Goal: Information Seeking & Learning: Learn about a topic

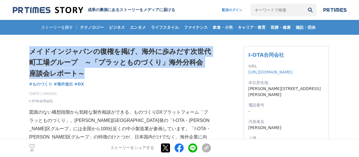
drag, startPoint x: 28, startPoint y: 49, endPoint x: 106, endPoint y: 74, distance: 81.9
click at [106, 74] on h1 "メイドインジャパンの復権を掲げ、海外に歩みだす次世代町工場グループ　～「プラッとものづくり」海外分科会 座談会レポート～" at bounding box center [120, 62] width 182 height 33
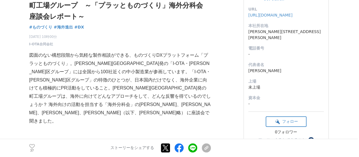
scroll to position [85, 0]
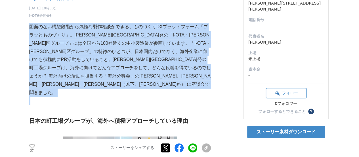
drag, startPoint x: 30, startPoint y: 26, endPoint x: 120, endPoint y: 80, distance: 104.8
click at [120, 96] on p at bounding box center [120, 100] width 182 height 8
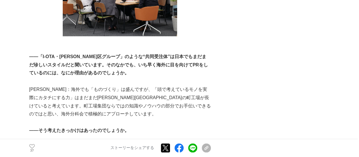
scroll to position [284, 0]
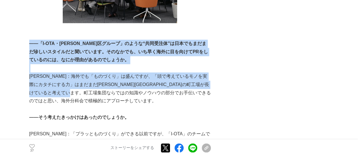
drag, startPoint x: 29, startPoint y: 26, endPoint x: 139, endPoint y: 79, distance: 122.4
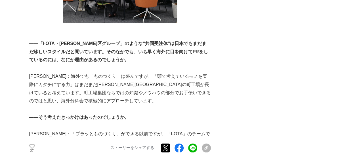
click at [125, 82] on p "栗原：海外でも「ものづくり」は盛んですが、「頭で考えているモノを実際にカタチにする力」はまだまだ大田区の町工場が長けていると考えています。町工場集団ならではの…" at bounding box center [120, 88] width 182 height 33
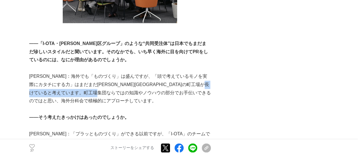
drag, startPoint x: 92, startPoint y: 76, endPoint x: 164, endPoint y: 77, distance: 71.9
click at [164, 77] on p "栗原：海外でも「ものづくり」は盛んですが、「頭で考えているモノを実際にカタチにする力」はまだまだ大田区の町工場が長けていると考えています。町工場集団ならではの…" at bounding box center [120, 88] width 182 height 33
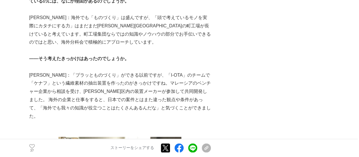
scroll to position [313, 0]
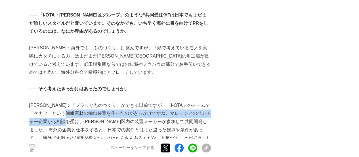
drag, startPoint x: 85, startPoint y: 99, endPoint x: 85, endPoint y: 103, distance: 4.5
click at [85, 103] on p "栗原：「プラッとものづくり」ができる以前ですが、「I-OTA」のチームで「ケナフ」という繊維素材の抽出装置を作ったのがきっかけですね。マレーシアのベンチャー企…" at bounding box center [120, 125] width 182 height 49
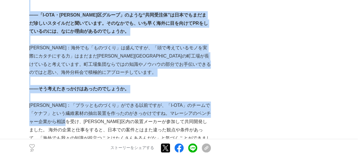
drag, startPoint x: 85, startPoint y: 103, endPoint x: 28, endPoint y: 90, distance: 58.3
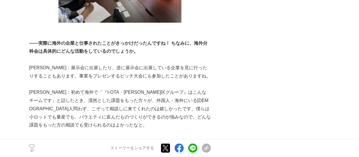
scroll to position [540, 0]
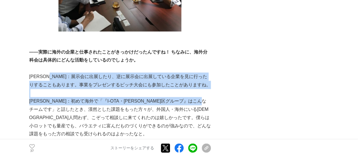
drag, startPoint x: 61, startPoint y: 53, endPoint x: 63, endPoint y: 86, distance: 32.4
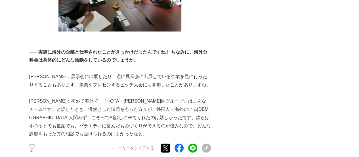
click at [61, 101] on p "國廣：初めて海外で「『I-OTA・大田区グループ』はこんなチームです」と話したとき、漠然とした課題をもった方々が、外国人・海外にいる日本人問わず、こぞって相談…" at bounding box center [120, 117] width 182 height 41
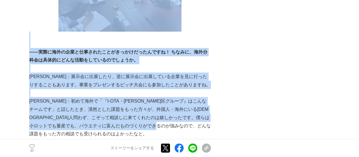
drag, startPoint x: 28, startPoint y: 77, endPoint x: 66, endPoint y: 107, distance: 48.4
click at [66, 107] on p "國廣：初めて海外で「『I-OTA・大田区グループ』はこんなチームです」と話したとき、漠然とした課題をもった方々が、外国人・海外にいる日本人問わず、こぞって相談…" at bounding box center [120, 117] width 182 height 41
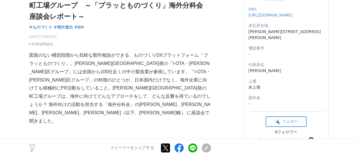
scroll to position [85, 0]
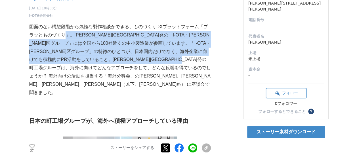
drag, startPoint x: 66, startPoint y: 33, endPoint x: 131, endPoint y: 70, distance: 74.7
click at [131, 70] on p "図面のない構想段階から気軽な製作相談ができる、ものづくりDXプラットフォーム「プラッとものづくり」。大田区発の「I-OTA・大田区グループ」には全国から100…" at bounding box center [120, 60] width 182 height 74
drag, startPoint x: 64, startPoint y: 37, endPoint x: 111, endPoint y: 72, distance: 58.4
click at [111, 72] on p "図面のない構想段階から気軽な製作相談ができる、ものづくりDXプラットフォーム「プラッとものづくり」。大田区発の「I-OTA・大田区グループ」には全国から100…" at bounding box center [120, 60] width 182 height 74
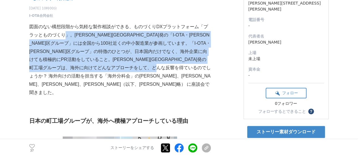
click at [112, 72] on p "図面のない構想段階から気軽な製作相談ができる、ものづくりDXプラットフォーム「プラッとものづくり」。大田区発の「I-OTA・大田区グループ」には全国から100…" at bounding box center [120, 60] width 182 height 74
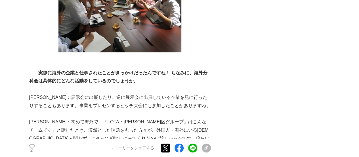
scroll to position [540, 0]
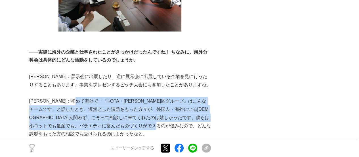
drag, startPoint x: 85, startPoint y: 76, endPoint x: 98, endPoint y: 109, distance: 35.4
click at [98, 109] on p "國廣：初めて海外で「『I-OTA・大田区グループ』はこんなチームです」と話したとき、漠然とした課題をもった方々が、外国人・海外にいる日本人問わず、こぞって相談…" at bounding box center [120, 117] width 182 height 41
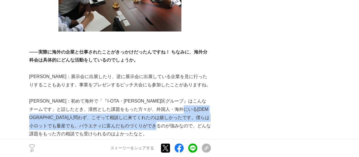
drag, startPoint x: 40, startPoint y: 95, endPoint x: 52, endPoint y: 108, distance: 17.1
click at [52, 108] on p "國廣：初めて海外で「『I-OTA・大田区グループ』はこんなチームです」と話したとき、漠然とした課題をもった方々が、外国人・海外にいる日本人問わず、こぞって相談…" at bounding box center [120, 117] width 182 height 41
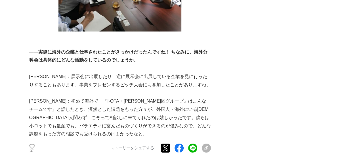
scroll to position [597, 0]
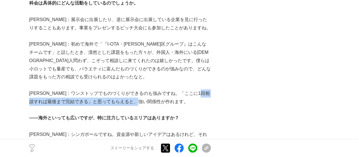
drag, startPoint x: 41, startPoint y: 75, endPoint x: 174, endPoint y: 81, distance: 133.7
click at [174, 89] on p "栗原：ワンストップでものづくりができるのも強みですね。「ここに1回相談すれば最後まで完結できる」と思ってもらえると、強い関係性が作れます。" at bounding box center [120, 97] width 182 height 16
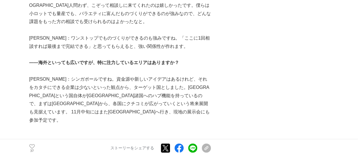
scroll to position [653, 0]
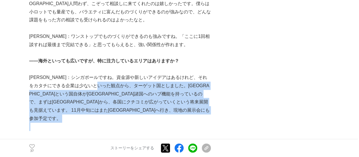
drag, startPoint x: 113, startPoint y: 58, endPoint x: 121, endPoint y: 90, distance: 33.1
click at [121, 122] on p at bounding box center [120, 126] width 182 height 8
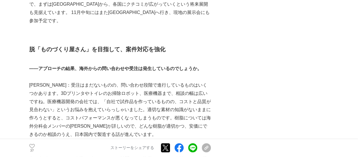
scroll to position [739, 0]
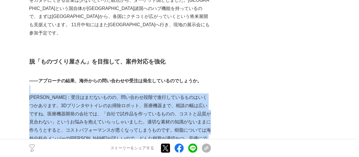
drag, startPoint x: 46, startPoint y: 60, endPoint x: 114, endPoint y: 117, distance: 88.7
click at [114, 117] on p "國廣：受注はまだないものの、問い合わせ段階で進行しているものはいくつかあります。3Dプリンタやトイレのお掃除ロボット、医療機器まで、相談の幅は広いですね。医療…" at bounding box center [120, 121] width 182 height 57
click at [115, 114] on p "國廣：受注はまだないものの、問い合わせ段階で進行しているものはいくつかあります。3Dプリンタやトイレのお掃除ロボット、医療機器まで、相談の幅は広いですね。医療…" at bounding box center [120, 121] width 182 height 57
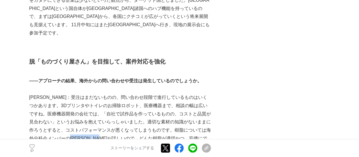
drag, startPoint x: 91, startPoint y: 104, endPoint x: 140, endPoint y: 105, distance: 48.9
click at [140, 105] on p "國廣：受注はまだないものの、問い合わせ段階で進行しているものはいくつかあります。3Dプリンタやトイレのお掃除ロボット、医療機器まで、相談の幅は広いですね。医療…" at bounding box center [120, 121] width 182 height 57
click at [141, 105] on p "國廣：受注はまだないものの、問い合わせ段階で進行しているものはいくつかあります。3Dプリンタやトイレのお掃除ロボット、医療機器まで、相談の幅は広いですね。医療…" at bounding box center [120, 121] width 182 height 57
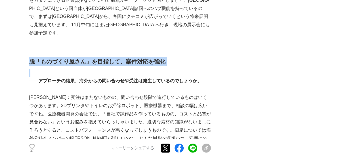
click at [30, 58] on strong "脱「ものづくり屋さん」を目指して、案件対応を強化" at bounding box center [97, 61] width 136 height 6
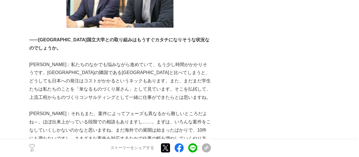
scroll to position [994, 0]
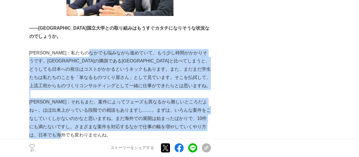
drag, startPoint x: 109, startPoint y: 22, endPoint x: 126, endPoint y: 102, distance: 82.2
click at [126, 102] on p "國廣：それもまた、案件によってフェーズも異なるから難しいところだよね～。ほぼ出来上がっている段階での相談もありますし……。まずは、いろんな案件をこなしていくし…" at bounding box center [120, 118] width 182 height 41
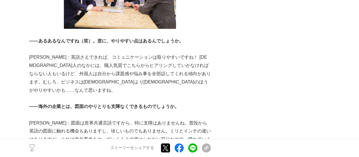
scroll to position [1307, 0]
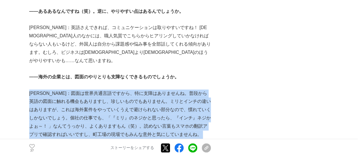
drag, startPoint x: 29, startPoint y: 53, endPoint x: 166, endPoint y: 98, distance: 144.4
click at [166, 138] on p at bounding box center [120, 142] width 182 height 8
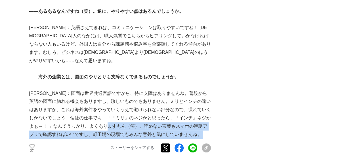
drag, startPoint x: 116, startPoint y: 85, endPoint x: 176, endPoint y: 103, distance: 62.8
click at [176, 138] on p at bounding box center [120, 142] width 182 height 8
click at [179, 138] on p at bounding box center [120, 142] width 182 height 8
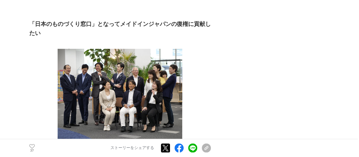
scroll to position [1534, 0]
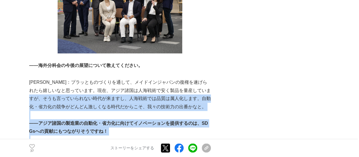
drag, startPoint x: 47, startPoint y: 61, endPoint x: 80, endPoint y: 106, distance: 56.2
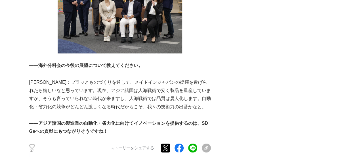
drag, startPoint x: 45, startPoint y: 112, endPoint x: 163, endPoint y: 121, distance: 118.5
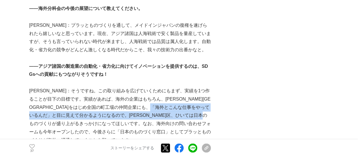
drag, startPoint x: 40, startPoint y: 71, endPoint x: 115, endPoint y: 79, distance: 75.5
click at [115, 86] on p "國廣：そうですね。この取り組みを広げていくためにもまず、実績を1つ作ることが目下の目標です。実績があれば、海外の企業はもちろん、大田区をはじめ全国の町工場の仲…" at bounding box center [120, 114] width 182 height 57
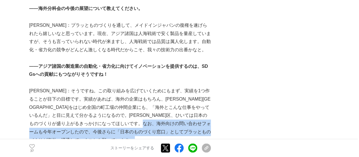
drag, startPoint x: 69, startPoint y: 90, endPoint x: 121, endPoint y: 95, distance: 52.2
click at [122, 144] on p at bounding box center [120, 148] width 182 height 8
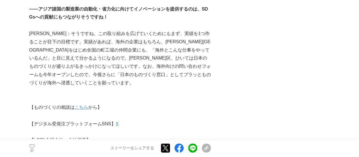
click at [140, 136] on p "【I-OTA合同会社　会社概要】" at bounding box center [120, 140] width 182 height 8
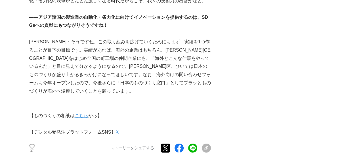
scroll to position [1620, 0]
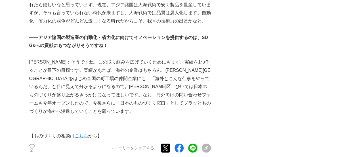
click at [75, 133] on link "こちら" at bounding box center [82, 135] width 14 height 5
click at [148, 132] on p "【ものづくりの相談は こちら から】" at bounding box center [120, 136] width 182 height 8
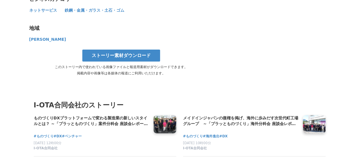
scroll to position [2048, 0]
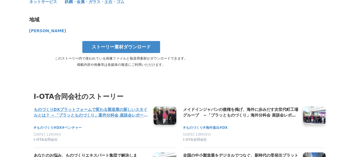
click at [83, 106] on h4 "ものづくりDXプラットフォームで変わる製造業の新しいスタイルとは？ ～「プラッとものづくり」案件分科会 座談会レポート～" at bounding box center [91, 112] width 115 height 12
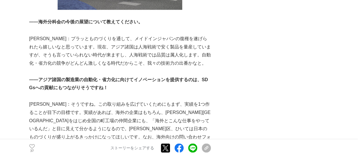
scroll to position [1565, 0]
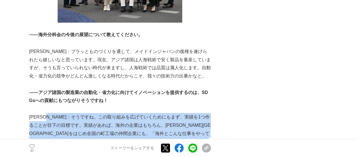
drag, startPoint x: 55, startPoint y: 72, endPoint x: 183, endPoint y: 116, distance: 134.9
click at [183, 116] on p "國廣：そうですね。この取り組みを広げていくためにもまず、実績を1つ作ることが目下の目標です。実績があれば、海外の企業はもちろん、大田区をはじめ全国の町工場の仲…" at bounding box center [120, 141] width 182 height 57
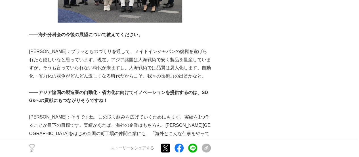
click at [187, 116] on p "國廣：そうですね。この取り組みを広げていくためにもまず、実績を1つ作ることが目下の目標です。実績があれば、海外の企業はもちろん、大田区をはじめ全国の町工場の仲…" at bounding box center [120, 141] width 182 height 57
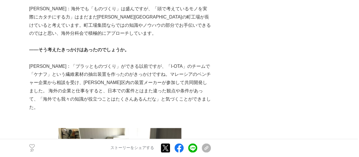
scroll to position [341, 0]
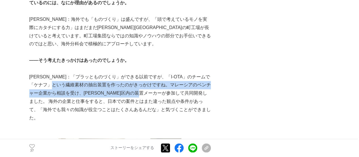
drag, startPoint x: 68, startPoint y: 68, endPoint x: 177, endPoint y: 74, distance: 108.7
click at [177, 74] on p "栗原：「プラッとものづくり」ができる以前ですが、「I-OTA」のチームで「ケナフ」という繊維素材の抽出装置を作ったのがきっかけですね。マレーシアのベンチャー企…" at bounding box center [120, 97] width 182 height 49
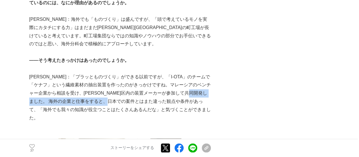
drag, startPoint x: 49, startPoint y: 86, endPoint x: 149, endPoint y: 86, distance: 100.0
click at [149, 86] on p "栗原：「プラッとものづくり」ができる以前ですが、「I-OTA」のチームで「ケナフ」という繊維素材の抽出装置を作ったのがきっかけですね。マレーシアのベンチャー企…" at bounding box center [120, 97] width 182 height 49
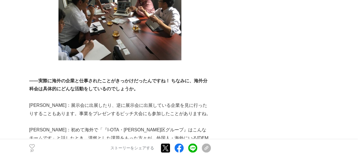
scroll to position [540, 0]
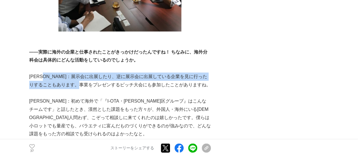
drag, startPoint x: 52, startPoint y: 53, endPoint x: 99, endPoint y: 61, distance: 47.5
click at [99, 72] on p "栗原：展示会に出展したり、逆に展示会に出展している企業を見に行ったりすることもあります。事業をプレゼンするピッチ大会にも参加したことがありますね。" at bounding box center [120, 80] width 182 height 16
drag, startPoint x: 43, startPoint y: 54, endPoint x: 104, endPoint y: 58, distance: 60.6
click at [104, 72] on p "栗原：展示会に出展したり、逆に展示会に出展している企業を見に行ったりすることもあります。事業をプレゼンするピッチ大会にも参加したことがありますね。" at bounding box center [120, 80] width 182 height 16
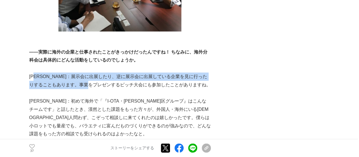
click at [104, 72] on p "栗原：展示会に出展したり、逆に展示会に出展している企業を見に行ったりすることもあります。事業をプレゼンするピッチ大会にも参加したことがありますね。" at bounding box center [120, 80] width 182 height 16
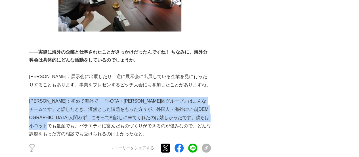
drag, startPoint x: 30, startPoint y: 76, endPoint x: 113, endPoint y: 105, distance: 87.3
click at [113, 105] on p "國廣：初めて海外で「『I-OTA・大田区グループ』はこんなチームです」と話したとき、漠然とした課題をもった方々が、外国人・海外にいる日本人問わず、こぞって相談…" at bounding box center [120, 117] width 182 height 41
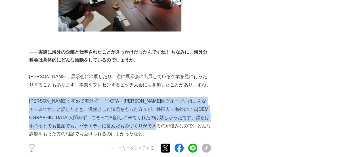
click at [113, 105] on p "國廣：初めて海外で「『I-OTA・大田区グループ』はこんなチームです」と話したとき、漠然とした課題をもった方々が、外国人・海外にいる日本人問わず、こぞって相談…" at bounding box center [120, 117] width 182 height 41
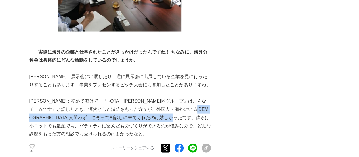
drag, startPoint x: 52, startPoint y: 89, endPoint x: 56, endPoint y: 98, distance: 9.3
click at [56, 98] on p "國廣：初めて海外で「『I-OTA・大田区グループ』はこんなチームです」と話したとき、漠然とした課題をもった方々が、外国人・海外にいる日本人問わず、こぞって相談…" at bounding box center [120, 117] width 182 height 41
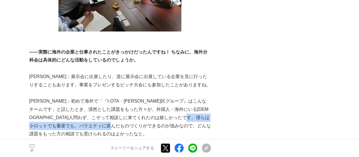
drag, startPoint x: 70, startPoint y: 102, endPoint x: 172, endPoint y: 103, distance: 102.6
click at [172, 103] on p "國廣：初めて海外で「『I-OTA・大田区グループ』はこんなチームです」と話したとき、漠然とした課題をもった方々が、外国人・海外にいる日本人問わず、こぞって相談…" at bounding box center [120, 117] width 182 height 41
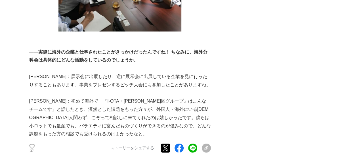
scroll to position [625, 0]
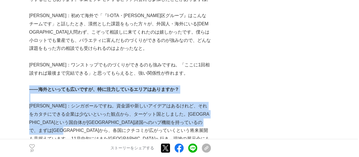
drag, startPoint x: 30, startPoint y: 65, endPoint x: 140, endPoint y: 109, distance: 118.4
click at [140, 109] on p "栗原：シンガポールですね。資金源や新しいアイデアはあるけれど、それをカタチにできる企業は少ないといった観点から、ターゲット国としました。シンガポールという国自…" at bounding box center [120, 126] width 182 height 49
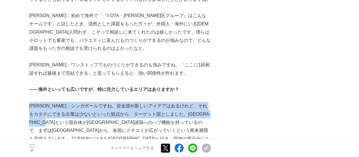
drag, startPoint x: 31, startPoint y: 82, endPoint x: 89, endPoint y: 99, distance: 61.3
click at [86, 102] on p "栗原：シンガポールですね。資金源や新しいアイデアはあるけれど、それをカタチにできる企業は少ないといった観点から、ターゲット国としました。シンガポールという国自…" at bounding box center [120, 126] width 182 height 49
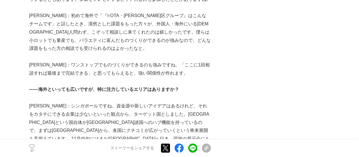
click at [115, 106] on p "栗原：シンガポールですね。資金源や新しいアイデアはあるけれど、それをカタチにできる企業は少ないといった観点から、ターゲット国としました。シンガポールという国自…" at bounding box center [120, 126] width 182 height 49
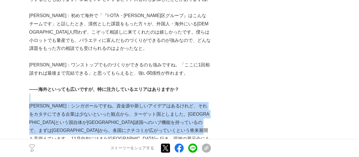
drag, startPoint x: 120, startPoint y: 115, endPoint x: 35, endPoint y: 76, distance: 93.4
click at [35, 93] on p at bounding box center [120, 97] width 182 height 8
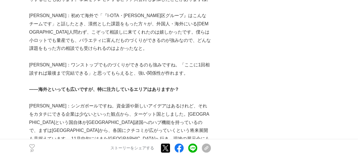
click at [37, 93] on p at bounding box center [120, 97] width 182 height 8
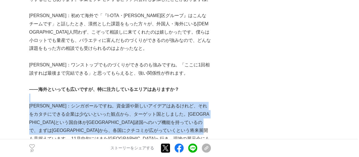
drag, startPoint x: 40, startPoint y: 74, endPoint x: 113, endPoint y: 116, distance: 84.3
click at [113, 116] on p "栗原：シンガポールですね。資金源や新しいアイデアはあるけれど、それをカタチにできる企業は少ないといった観点から、ターゲット国としました。シンガポールという国自…" at bounding box center [120, 126] width 182 height 49
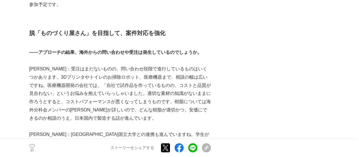
scroll to position [739, 0]
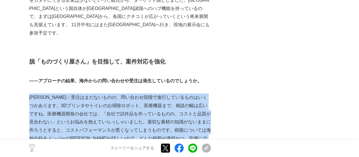
drag, startPoint x: 30, startPoint y: 66, endPoint x: 104, endPoint y: 116, distance: 89.0
click at [103, 116] on p "國廣：受注はまだないものの、問い合わせ段階で進行しているものはいくつかあります。3Dプリンタやトイレのお掃除ロボット、医療機器まで、相談の幅は広いですね。医療…" at bounding box center [120, 121] width 182 height 57
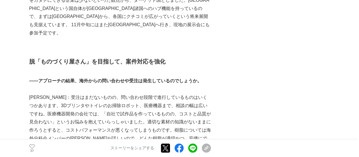
click at [113, 116] on p "國廣：受注はまだないものの、問い合わせ段階で進行しているものはいくつかあります。3Dプリンタやトイレのお掃除ロボット、医療機器まで、相談の幅は広いですね。医療…" at bounding box center [120, 121] width 182 height 57
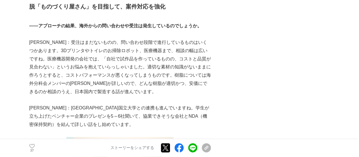
scroll to position [796, 0]
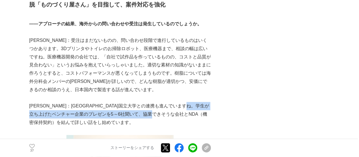
drag, startPoint x: 54, startPoint y: 82, endPoint x: 199, endPoint y: 83, distance: 145.2
click at [199, 102] on p "辻村：シンガポール国立大学との連携も進んでいますね。学生が立ち上げたベンチャー企業のプレゼンを5～6社聞いて、協業できそうな会社とNDA（機密保持契約）を結ん…" at bounding box center [120, 114] width 182 height 24
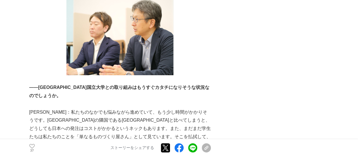
scroll to position [966, 0]
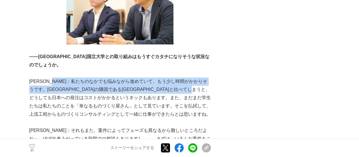
drag, startPoint x: 66, startPoint y: 45, endPoint x: 88, endPoint y: 61, distance: 27.3
click at [88, 77] on p "辻村：私たちのなかでも悩みながら進めていて、もう少し時間がかかりそうです。シンガポールの隣国であるマレーシアと比べてしまうと、どうしても日本への発注はコストが…" at bounding box center [120, 97] width 182 height 41
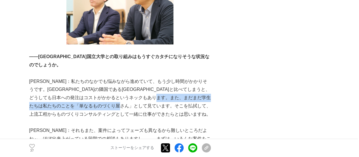
drag, startPoint x: 50, startPoint y: 74, endPoint x: 197, endPoint y: 73, distance: 146.6
click at [197, 77] on p "辻村：私たちのなかでも悩みながら進めていて、もう少し時間がかかりそうです。シンガポールの隣国であるマレーシアと比べてしまうと、どうしても日本への発注はコストが…" at bounding box center [120, 97] width 182 height 41
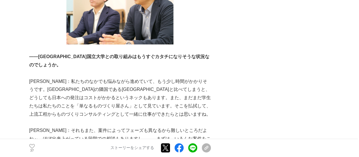
scroll to position [994, 0]
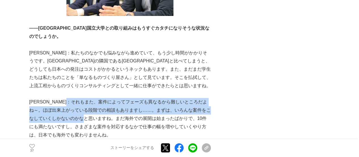
drag, startPoint x: 89, startPoint y: 71, endPoint x: 102, endPoint y: 88, distance: 21.0
click at [102, 98] on p "國廣：それもまた、案件によってフェーズも異なるから難しいところだよね～。ほぼ出来上がっている段階での相談もありますし……。まずは、いろんな案件をこなしていくし…" at bounding box center [120, 118] width 182 height 41
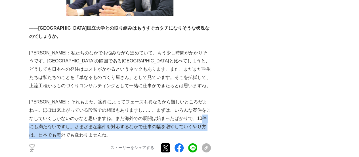
drag, startPoint x: 42, startPoint y: 93, endPoint x: 190, endPoint y: 104, distance: 149.0
click at [190, 104] on p "國廣：それもまた、案件によってフェーズも異なるから難しいところだよね～。ほぼ出来上がっている段階での相談もありますし……。まずは、いろんな案件をこなしていくし…" at bounding box center [120, 118] width 182 height 41
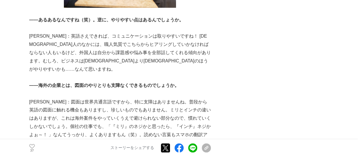
scroll to position [1307, 0]
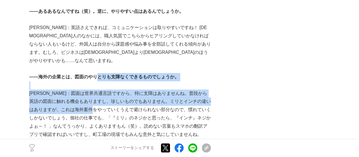
drag, startPoint x: 97, startPoint y: 32, endPoint x: 112, endPoint y: 72, distance: 42.4
click at [112, 89] on p "新井：図面は世界共通言語ですから、特に支障はありませんね。普段から英語の図面に触れる機会もありますし、珍しいものでもありません。ミリとインチの違いはありますが…" at bounding box center [120, 113] width 182 height 49
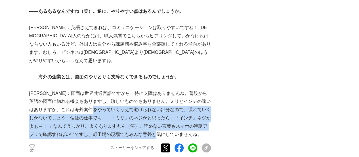
drag, startPoint x: 112, startPoint y: 72, endPoint x: 165, endPoint y: 97, distance: 58.2
click at [165, 97] on p "新井：図面は世界共通言語ですから、特に支障はありませんね。普段から英語の図面に触れる機会もありますし、珍しいものでもありません。ミリとインチの違いはありますが…" at bounding box center [120, 113] width 182 height 49
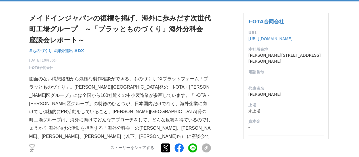
scroll to position [42, 0]
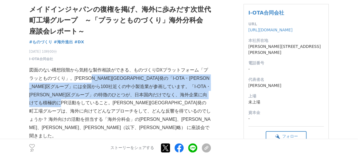
drag, startPoint x: 97, startPoint y: 80, endPoint x: 146, endPoint y: 101, distance: 52.7
click at [146, 101] on p "図面のない構想段階から気軽な製作相談ができる、ものづくりDXプラットフォーム「プラッとものづくり」。大田区発の「I-OTA・大田区グループ」には全国から100…" at bounding box center [120, 103] width 182 height 74
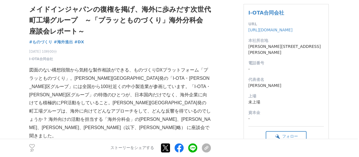
click at [110, 113] on p "図面のない構想段階から気軽な製作相談ができる、ものづくりDXプラットフォーム「プラッとものづくり」。大田区発の「I-OTA・大田区グループ」には全国から100…" at bounding box center [120, 103] width 182 height 74
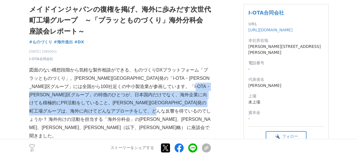
drag, startPoint x: 77, startPoint y: 95, endPoint x: 126, endPoint y: 115, distance: 53.8
click at [126, 115] on p "図面のない構想段階から気軽な製作相談ができる、ものづくりDXプラットフォーム「プラッとものづくり」。大田区発の「I-OTA・大田区グループ」には全国から100…" at bounding box center [120, 103] width 182 height 74
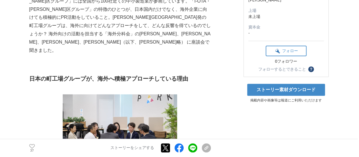
scroll to position [241, 0]
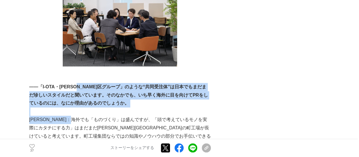
drag, startPoint x: 88, startPoint y: 71, endPoint x: 96, endPoint y: 100, distance: 29.4
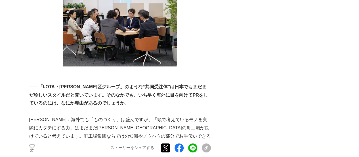
click at [97, 115] on p "栗原：海外でも「ものづくり」は盛んですが、「頭で考えているモノを実際にカタチにする力」はまだまだ大田区の町工場が長けていると考えています。町工場集団ならではの…" at bounding box center [120, 131] width 182 height 33
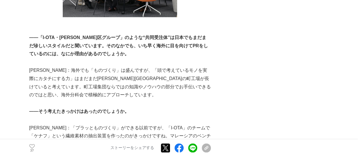
scroll to position [298, 0]
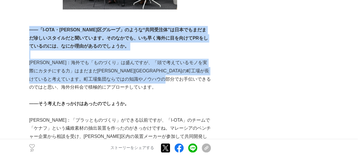
drag, startPoint x: 31, startPoint y: 14, endPoint x: 70, endPoint y: 69, distance: 67.7
click at [70, 69] on p "栗原：海外でも「ものづくり」は盛んですが、「頭で考えているモノを実際にカタチにする力」はまだまだ大田区の町工場が長けていると考えています。町工場集団ならではの…" at bounding box center [120, 75] width 182 height 33
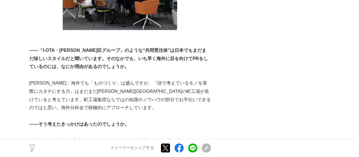
scroll to position [269, 0]
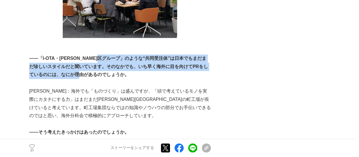
drag, startPoint x: 117, startPoint y: 45, endPoint x: 141, endPoint y: 61, distance: 29.2
click at [141, 61] on p "――「I-OTA・大田区グループ」のような“共同受注体”は日本でもまだまだ珍しいスタイルだと聞いています。そのなかでも、いち早く海外に目を向けてPRをしている…" at bounding box center [120, 66] width 182 height 24
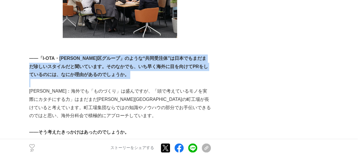
drag, startPoint x: 60, startPoint y: 40, endPoint x: 99, endPoint y: 66, distance: 47.3
click at [99, 79] on p at bounding box center [120, 83] width 182 height 8
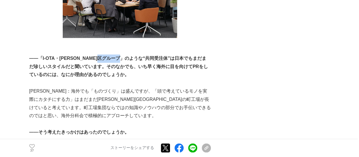
drag, startPoint x: 115, startPoint y: 41, endPoint x: 138, endPoint y: 41, distance: 23.0
click at [138, 56] on strong "――「I-OTA・大田区グループ」のような“共同受注体”は日本でもまだまだ珍しいスタイルだと聞いています。そのなかでも、いち早く海外に目を向けてPRをしている…" at bounding box center [118, 66] width 179 height 21
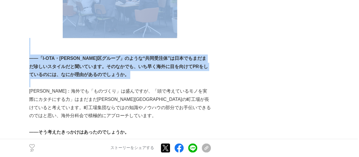
drag, startPoint x: 28, startPoint y: 41, endPoint x: 113, endPoint y: 68, distance: 88.9
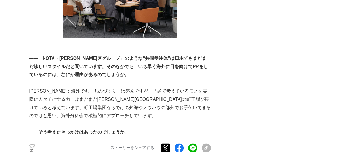
click at [118, 87] on p "栗原：海外でも「ものづくり」は盛んですが、「頭で考えているモノを実際にカタチにする力」はまだまだ大田区の町工場が長けていると考えています。町工場集団ならではの…" at bounding box center [120, 103] width 182 height 33
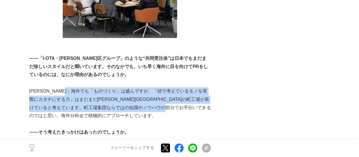
drag, startPoint x: 83, startPoint y: 78, endPoint x: 95, endPoint y: 103, distance: 27.1
click at [95, 103] on p "栗原：海外でも「ものづくり」は盛んですが、「頭で考えているモノを実際にカタチにする力」はまだまだ大田区の町工場が長けていると考えています。町工場集団ならではの…" at bounding box center [120, 103] width 182 height 33
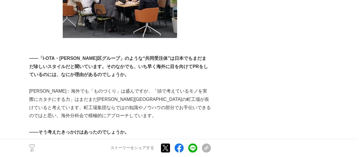
scroll to position [355, 0]
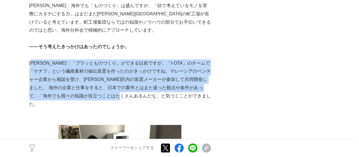
drag, startPoint x: 34, startPoint y: 48, endPoint x: 178, endPoint y: 80, distance: 147.0
click at [178, 80] on p "栗原：「プラッとものづくり」ができる以前ですが、「I-OTA」のチームで「ケナフ」という繊維素材の抽出装置を作ったのがきっかけですね。マレーシアのベンチャー企…" at bounding box center [120, 83] width 182 height 49
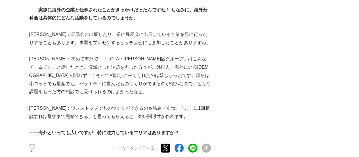
scroll to position [553, 0]
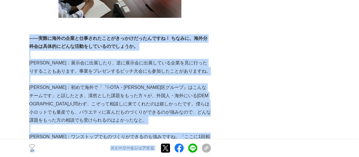
drag, startPoint x: 29, startPoint y: 13, endPoint x: 211, endPoint y: 120, distance: 211.1
click at [193, 132] on p "栗原：ワンストップでものづくりができるのも強みですね。「ここに1回相談すれば最後まで完結できる」と思ってもらえると、強い関係性が作れます。" at bounding box center [120, 140] width 182 height 16
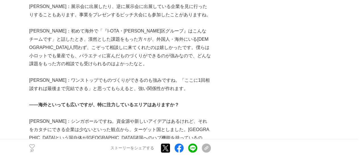
scroll to position [639, 0]
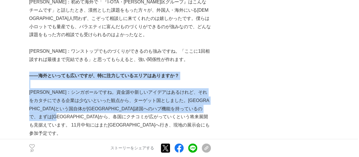
drag, startPoint x: 31, startPoint y: 51, endPoint x: 132, endPoint y: 95, distance: 110.2
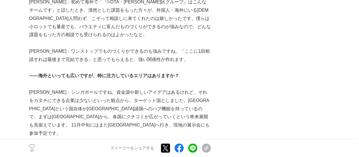
click at [128, 103] on p "栗原：シンガポールですね。資金源や新しいアイデアはあるけれど、それをカタチにできる企業は少ないといった観点から、ターゲット国としました。シンガポールという国自…" at bounding box center [120, 112] width 182 height 49
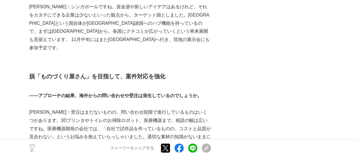
scroll to position [752, 0]
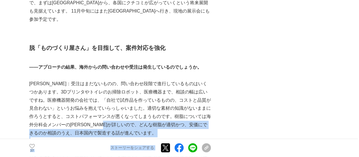
drag, startPoint x: 143, startPoint y: 91, endPoint x: 239, endPoint y: 88, distance: 96.1
click at [173, 95] on p "國廣：受注はまだないものの、問い合わせ段階で進行しているものはいくつかあります。3Dプリンタやトイレのお掃除ロボット、医療機器まで、相談の幅は広いですね。医療…" at bounding box center [120, 108] width 182 height 57
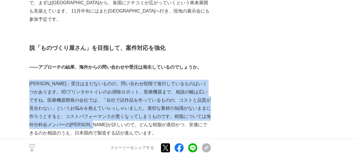
drag, startPoint x: 29, startPoint y: 47, endPoint x: 130, endPoint y: 93, distance: 110.3
click at [130, 93] on p "國廣：受注はまだないものの、問い合わせ段階で進行しているものはいくつかあります。3Dプリンタやトイレのお掃除ロボット、医療機器まで、相談の幅は広いですね。医療…" at bounding box center [120, 108] width 182 height 57
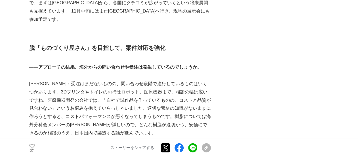
click at [124, 99] on p "國廣：受注はまだないものの、問い合わせ段階で進行しているものはいくつかあります。3Dプリンタやトイレのお掃除ロボット、医療機器まで、相談の幅は広いですね。医療…" at bounding box center [120, 108] width 182 height 57
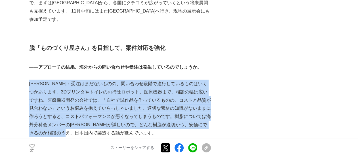
drag, startPoint x: 115, startPoint y: 100, endPoint x: 30, endPoint y: 53, distance: 97.3
click at [30, 80] on p "國廣：受注はまだないものの、問い合わせ段階で進行しているものはいくつかあります。3Dプリンタやトイレのお掃除ロボット、医療機器まで、相談の幅は広いですね。医療…" at bounding box center [120, 108] width 182 height 57
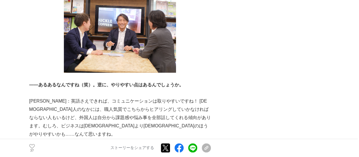
scroll to position [1235, 0]
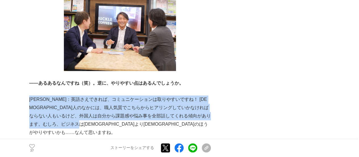
drag, startPoint x: 31, startPoint y: 67, endPoint x: 135, endPoint y: 95, distance: 107.1
click at [134, 95] on p "國廣：英語さえできれば、コミュニケーションは取りやすいですね！ 日本人のなかには、職人気質でこちらからヒアリングしていかなければならない人もいるけど、外国人は…" at bounding box center [120, 115] width 182 height 41
click at [135, 95] on p "國廣：英語さえできれば、コミュニケーションは取りやすいですね！ 日本人のなかには、職人気質でこちらからヒアリングしていかなければならない人もいるけど、外国人は…" at bounding box center [120, 115] width 182 height 41
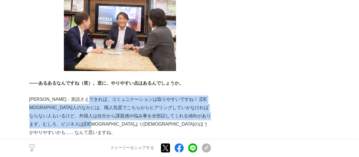
drag, startPoint x: 135, startPoint y: 83, endPoint x: 155, endPoint y: 95, distance: 23.0
click at [155, 95] on p "國廣：英語さえできれば、コミュニケーションは取りやすいですね！ 日本人のなかには、職人気質でこちらからヒアリングしていかなければならない人もいるけど、外国人は…" at bounding box center [120, 115] width 182 height 41
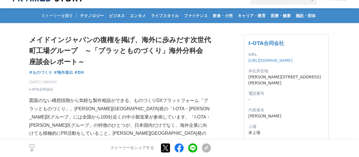
scroll to position [0, 0]
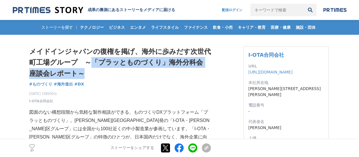
drag, startPoint x: 93, startPoint y: 59, endPoint x: 113, endPoint y: 76, distance: 26.4
click at [113, 76] on h1 "メイドインジャパンの復権を掲げ、海外に歩みだす次世代町工場グループ　～「プラッとものづくり」海外分科会 座談会レポート～" at bounding box center [120, 62] width 182 height 33
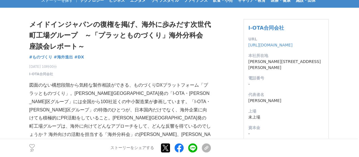
scroll to position [57, 0]
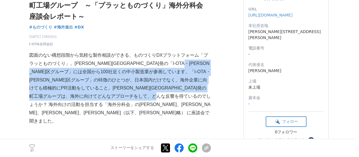
drag, startPoint x: 49, startPoint y: 70, endPoint x: 120, endPoint y: 107, distance: 80.7
click at [120, 107] on p "図面のない構想段階から気軽な製作相談ができる、ものづくりDXプラットフォーム「プラッとものづくり」。大田区発の「I-OTA・大田区グループ」には全国から100…" at bounding box center [120, 88] width 182 height 74
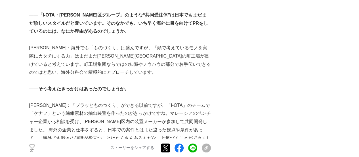
scroll to position [284, 0]
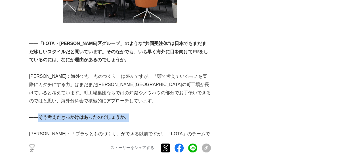
drag, startPoint x: 37, startPoint y: 101, endPoint x: 155, endPoint y: 101, distance: 117.9
click at [155, 113] on p "――そう考えたきっかけはあったのでしょうか。" at bounding box center [120, 117] width 182 height 8
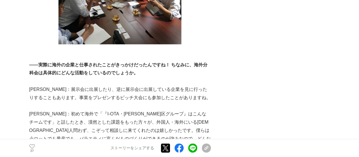
scroll to position [540, 0]
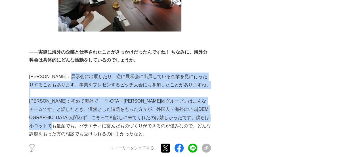
drag, startPoint x: 92, startPoint y: 50, endPoint x: 115, endPoint y: 101, distance: 55.4
click at [115, 101] on p "國廣：初めて海外で「『I-OTA・大田区グループ』はこんなチームです」と話したとき、漠然とした課題をもった方々が、外国人・海外にいる日本人問わず、こぞって相談…" at bounding box center [120, 117] width 182 height 41
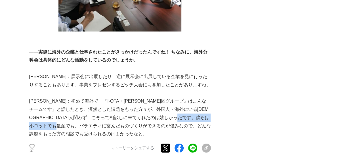
drag, startPoint x: 61, startPoint y: 100, endPoint x: 124, endPoint y: 105, distance: 63.5
click at [124, 105] on p "國廣：初めて海外で「『I-OTA・大田区グループ』はこんなチームです」と話したとき、漠然とした課題をもった方々が、外国人・海外にいる日本人問わず、こぞって相談…" at bounding box center [120, 117] width 182 height 41
drag, startPoint x: 86, startPoint y: 125, endPoint x: 163, endPoint y: 132, distance: 77.6
click at [163, 146] on p "栗原：ワンストップでものづくりができるのも強みですね。「ここに1回相談すれば最後まで完結できる」と思ってもらえると、強い関係性が作れます。" at bounding box center [120, 154] width 182 height 16
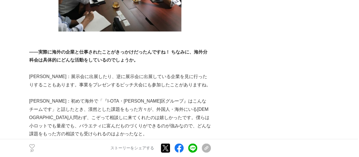
click at [163, 146] on p "栗原：ワンストップでものづくりができるのも強みですね。「ここに1回相談すれば最後まで完結できる」と思ってもらえると、強い関係性が作れます。" at bounding box center [120, 154] width 182 height 16
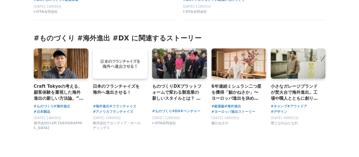
scroll to position [2190, 0]
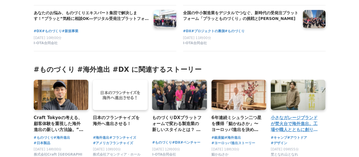
click at [286, 114] on h3 "小さなガレージブランドが焚火台で海外進出。工場や職人とともに創り上げるアウトドアブランド「埜となれ山となれ」のものづくり。" at bounding box center [296, 123] width 50 height 18
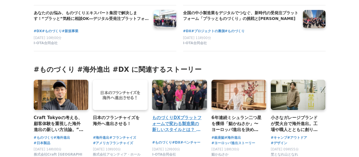
click at [163, 114] on h3 "ものづくりDXプラットフォームで変わる製造業の新しいスタイルとは？ ～「プラッとものづくり」案件分科会 座談会レポート～" at bounding box center [177, 123] width 50 height 18
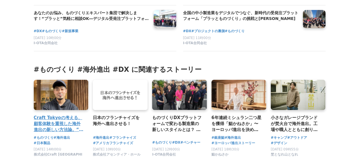
click at [63, 114] on h3 "Craft Tokyoの考える、顧客体験を重視した海外進出の新しい方法論。“日本のものづくり”が世界に羽ばたく道づくりを目指して" at bounding box center [59, 123] width 50 height 18
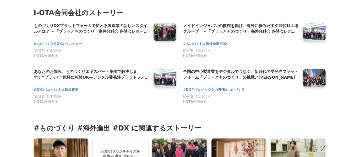
scroll to position [2105, 0]
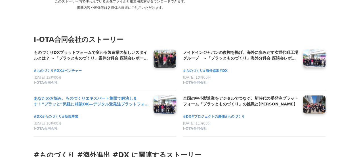
click at [70, 95] on h4 "あなたのお悩み、ものづくりエキスパート集団で解決します！﻿“プラッと”気軽に相談OK―デジタル受発注プラットフォーム―" at bounding box center [91, 101] width 115 height 12
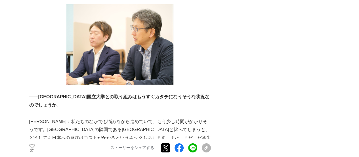
scroll to position [0, 0]
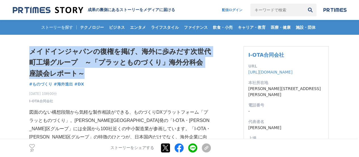
drag, startPoint x: 29, startPoint y: 50, endPoint x: 80, endPoint y: 72, distance: 55.9
click at [80, 72] on h1 "メイドインジャパンの復権を掲げ、海外に歩みだす次世代町工場グループ　～「プラッとものづくり」海外分科会 座談会レポート～" at bounding box center [120, 62] width 182 height 33
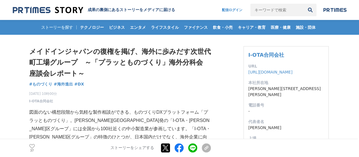
scroll to position [85, 0]
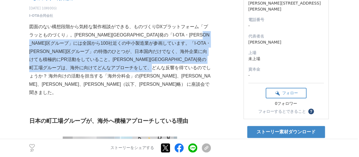
drag, startPoint x: 73, startPoint y: 41, endPoint x: 102, endPoint y: 73, distance: 43.6
click at [102, 73] on p "図面のない構想段階から気軽な製作相談ができる、ものづくりDXプラットフォーム「プラッとものづくり」。大田区発の「I-OTA・大田区グループ」には全国から100…" at bounding box center [120, 60] width 182 height 74
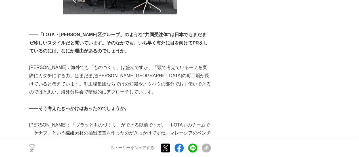
scroll to position [284, 0]
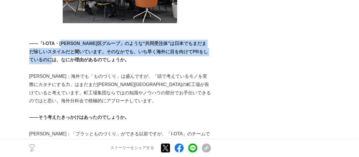
drag, startPoint x: 63, startPoint y: 27, endPoint x: 72, endPoint y: 40, distance: 15.8
click at [72, 41] on strong "――「I-OTA・大田区グループ」のような“共同受注体”は日本でもまだまだ珍しいスタイルだと聞いています。そのなかでも、いち早く海外に目を向けてPRをしている…" at bounding box center [118, 51] width 179 height 21
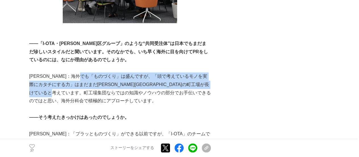
drag, startPoint x: 101, startPoint y: 58, endPoint x: 118, endPoint y: 75, distance: 24.7
click at [118, 75] on p "栗原：海外でも「ものづくり」は盛んですが、「頭で考えているモノを実際にカタチにする力」はまだまだ大田区の町工場が長けていると考えています。町工場集団ならではの…" at bounding box center [120, 88] width 182 height 33
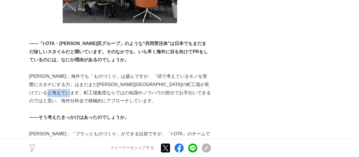
drag, startPoint x: 136, startPoint y: 76, endPoint x: 116, endPoint y: 74, distance: 20.0
click at [116, 74] on p "栗原：海外でも「ものづくり」は盛んですが、「頭で考えているモノを実際にカタチにする力」はまだまだ大田区の町工場が長けていると考えています。町工場集団ならではの…" at bounding box center [120, 88] width 182 height 33
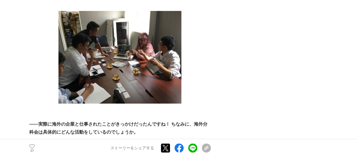
scroll to position [511, 0]
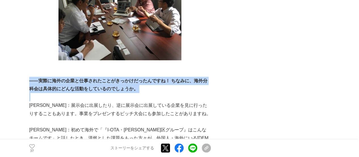
drag, startPoint x: 30, startPoint y: 56, endPoint x: 142, endPoint y: 68, distance: 112.6
click at [142, 93] on p at bounding box center [120, 97] width 182 height 8
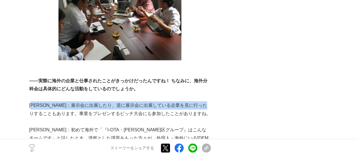
drag, startPoint x: 35, startPoint y: 80, endPoint x: 47, endPoint y: 92, distance: 16.5
click at [47, 101] on p "栗原：展示会に出展したり、逆に展示会に出展している企業を見に行ったりすることもあります。事業をプレゼンするピッチ大会にも参加したことがありますね。" at bounding box center [120, 109] width 182 height 16
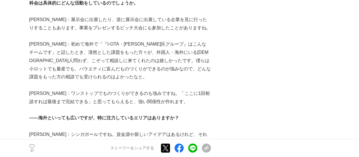
scroll to position [653, 0]
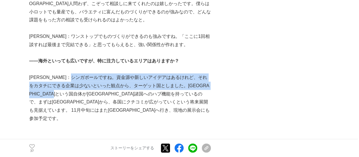
drag, startPoint x: 93, startPoint y: 51, endPoint x: 97, endPoint y: 68, distance: 17.6
click at [97, 73] on p "栗原：シンガポールですね。資金源や新しいアイデアはあるけれど、それをカタチにできる企業は少ないといった観点から、ターゲット国としました。シンガポールという国自…" at bounding box center [120, 97] width 182 height 49
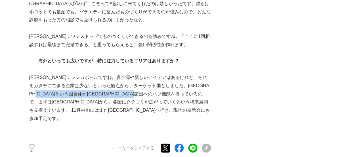
drag, startPoint x: 64, startPoint y: 72, endPoint x: 210, endPoint y: 71, distance: 146.3
click at [210, 73] on p "栗原：シンガポールですね。資金源や新しいアイデアはあるけれど、それをカタチにできる企業は少ないといった観点から、ターゲット国としました。シンガポールという国自…" at bounding box center [120, 97] width 182 height 49
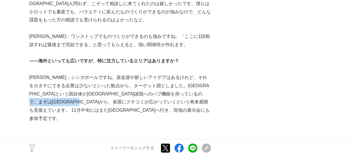
drag, startPoint x: 96, startPoint y: 77, endPoint x: 153, endPoint y: 81, distance: 56.7
click at [152, 81] on p "栗原：シンガポールですね。資金源や新しいアイデアはあるけれど、それをカタチにできる企業は少ないといった観点から、ターゲット国としました。シンガポールという国自…" at bounding box center [120, 97] width 182 height 49
click at [153, 81] on p "栗原：シンガポールですね。資金源や新しいアイデアはあるけれど、それをカタチにできる企業は少ないといった観点から、ターゲット国としました。シンガポールという国自…" at bounding box center [120, 97] width 182 height 49
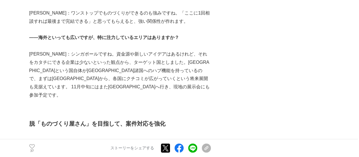
scroll to position [739, 0]
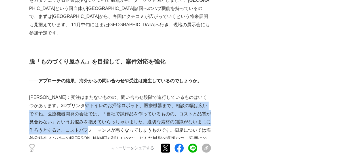
drag, startPoint x: 104, startPoint y: 70, endPoint x: 109, endPoint y: 97, distance: 26.8
click at [109, 97] on p "國廣：受注はまだないものの、問い合わせ段階で進行しているものはいくつかあります。3Dプリンタやトイレのお掃除ロボット、医療機器まで、相談の幅は広いですね。医療…" at bounding box center [120, 121] width 182 height 57
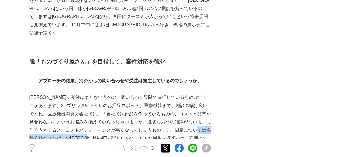
drag, startPoint x: 38, startPoint y: 106, endPoint x: 118, endPoint y: 105, distance: 80.1
click at [118, 105] on p "國廣：受注はまだないものの、問い合わせ段階で進行しているものはいくつかあります。3Dプリンタやトイレのお掃除ロボット、医療機器まで、相談の幅は広いですね。医療…" at bounding box center [120, 121] width 182 height 57
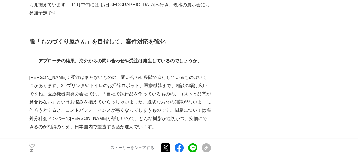
scroll to position [767, 0]
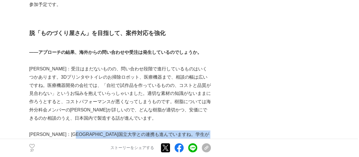
drag, startPoint x: 101, startPoint y: 103, endPoint x: 105, endPoint y: 115, distance: 12.9
click at [105, 130] on p "辻村：シンガポール国立大学との連携も進んでいますね。学生が立ち上げたベンチャー企業のプレゼンを5～6社聞いて、協業できそうな会社とNDA（機密保持契約）を結ん…" at bounding box center [120, 142] width 182 height 24
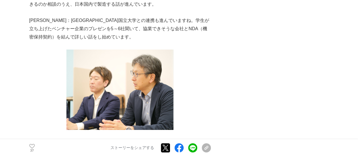
scroll to position [966, 0]
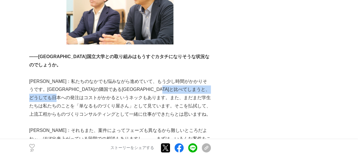
drag, startPoint x: 51, startPoint y: 66, endPoint x: 134, endPoint y: 64, distance: 83.0
click at [134, 77] on p "辻村：私たちのなかでも悩みながら進めていて、もう少し時間がかかりそうです。シンガポールの隣国であるマレーシアと比べてしまうと、どうしても日本への発注はコストが…" at bounding box center [120, 97] width 182 height 41
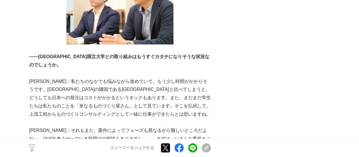
click at [173, 77] on p "辻村：私たちのなかでも悩みながら進めていて、もう少し時間がかかりそうです。シンガポールの隣国であるマレーシアと比べてしまうと、どうしても日本への発注はコストが…" at bounding box center [120, 97] width 182 height 41
drag, startPoint x: 103, startPoint y: 78, endPoint x: 156, endPoint y: 80, distance: 53.2
click at [156, 80] on p "辻村：私たちのなかでも悩みながら進めていて、もう少し時間がかかりそうです。シンガポールの隣国であるマレーシアと比べてしまうと、どうしても日本への発注はコストが…" at bounding box center [120, 97] width 182 height 41
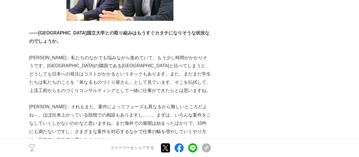
scroll to position [1023, 0]
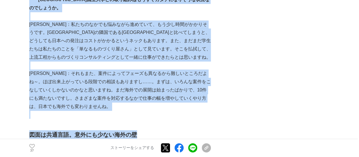
drag, startPoint x: 28, startPoint y: 103, endPoint x: 150, endPoint y: 101, distance: 122.2
click at [150, 130] on h2 "図面は共通言語。意外にも少ない海外の壁" at bounding box center [120, 134] width 182 height 9
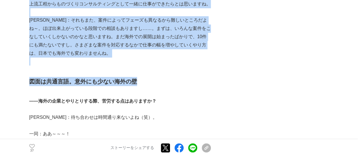
scroll to position [1080, 0]
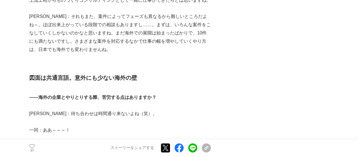
click at [151, 126] on p "一同：ああ～～～！" at bounding box center [120, 130] width 182 height 8
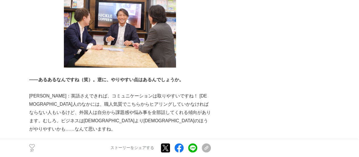
scroll to position [1279, 0]
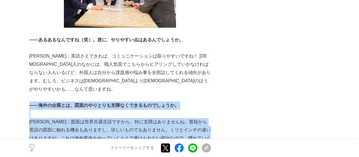
drag, startPoint x: 30, startPoint y: 66, endPoint x: 162, endPoint y: 118, distance: 142.2
click at [162, 118] on p "新井：図面は世界共通言語ですから、特に支障はありませんね。普段から英語の図面に触れる機会もありますし、珍しいものでもありません。ミリとインチの違いはありますが…" at bounding box center [120, 142] width 182 height 49
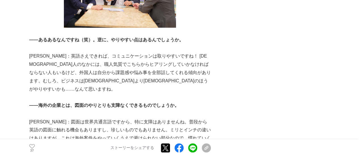
click at [168, 123] on p "新井：図面は世界共通言語ですから、特に支障はありませんね。普段から英語の図面に触れる機会もありますし、珍しいものでもありません。ミリとインチの違いはありますが…" at bounding box center [120, 142] width 182 height 49
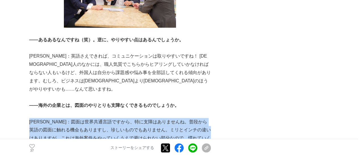
drag, startPoint x: 30, startPoint y: 81, endPoint x: 176, endPoint y: 126, distance: 153.1
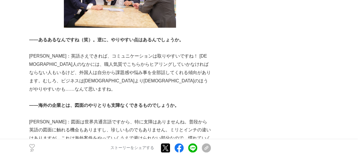
drag, startPoint x: 51, startPoint y: 36, endPoint x: 105, endPoint y: 91, distance: 77.8
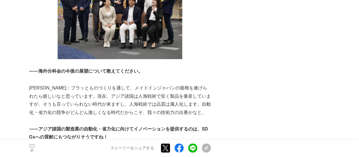
scroll to position [1563, 0]
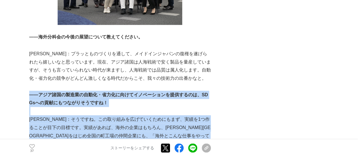
drag, startPoint x: 30, startPoint y: 51, endPoint x: 142, endPoint y: 102, distance: 123.1
click at [142, 115] on p "國廣：そうですね。この取り組みを広げていくためにもまず、実績を1つ作ることが目下の目標です。実績があれば、海外の企業はもちろん、大田区をはじめ全国の町工場の仲…" at bounding box center [120, 143] width 182 height 57
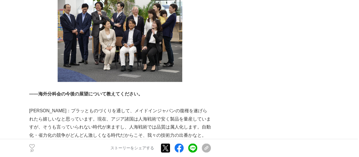
scroll to position [1534, 0]
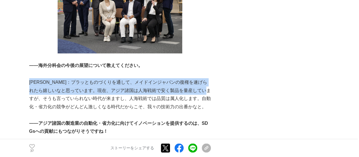
drag, startPoint x: 29, startPoint y: 42, endPoint x: 42, endPoint y: 58, distance: 20.6
click at [42, 78] on p "國廣：プラッとものづくりを通して、メイドインジャパンの復権を遂げられたら嬉しいなと思っています。現在、アジア諸国は人海戦術で安く製品を量産していますが、そうも…" at bounding box center [120, 94] width 182 height 33
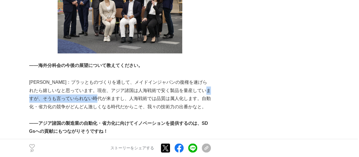
drag, startPoint x: 42, startPoint y: 58, endPoint x: 114, endPoint y: 61, distance: 72.2
click at [114, 78] on p "國廣：プラッとものづくりを通して、メイドインジャパンの復権を遂げられたら嬉しいなと思っています。現在、アジア諸国は人海戦術で安く製品を量産していますが、そうも…" at bounding box center [120, 94] width 182 height 33
click at [115, 78] on p "國廣：プラッとものづくりを通して、メイドインジャパンの復権を遂げられたら嬉しいなと思っています。現在、アジア諸国は人海戦術で安く製品を量産していますが、そうも…" at bounding box center [120, 94] width 182 height 33
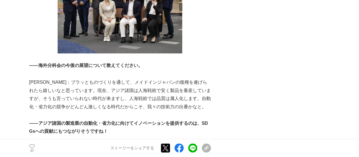
click at [120, 78] on p "國廣：プラッとものづくりを通して、メイドインジャパンの復権を遂げられたら嬉しいなと思っています。現在、アジア諸国は人海戦術で安く製品を量産していますが、そうも…" at bounding box center [120, 94] width 182 height 33
drag, startPoint x: 120, startPoint y: 56, endPoint x: 141, endPoint y: 61, distance: 21.6
click at [141, 78] on p "國廣：プラッとものづくりを通して、メイドインジャパンの復権を遂げられたら嬉しいなと思っています。現在、アジア諸国は人海戦術で安く製品を量産していますが、そうも…" at bounding box center [120, 94] width 182 height 33
click at [136, 135] on p at bounding box center [120, 139] width 182 height 8
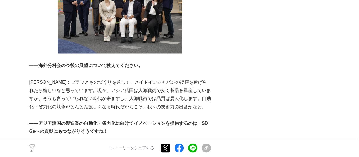
drag, startPoint x: 54, startPoint y: 88, endPoint x: 80, endPoint y: 108, distance: 32.7
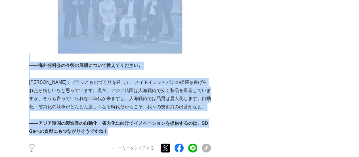
drag, startPoint x: 106, startPoint y: 94, endPoint x: 26, endPoint y: 29, distance: 103.2
click at [88, 78] on p "國廣：プラッとものづくりを通して、メイドインジャパンの復権を遂げられたら嬉しいなと思っています。現在、アジア諸国は人海戦術で安く製品を量産していますが、そうも…" at bounding box center [120, 94] width 182 height 33
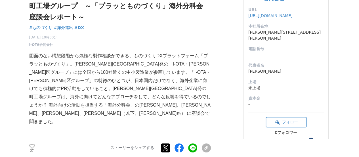
scroll to position [0, 0]
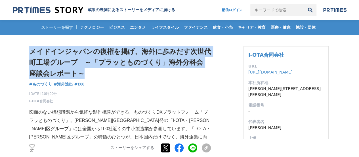
drag, startPoint x: 28, startPoint y: 51, endPoint x: 100, endPoint y: 77, distance: 76.8
click at [100, 77] on h1 "メイドインジャパンの復権を掲げ、海外に歩みだす次世代町工場グループ　～「プラッとものづくり」海外分科会 座談会レポート～" at bounding box center [120, 62] width 182 height 33
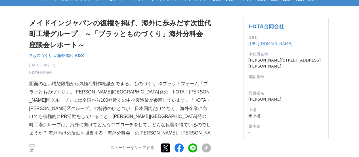
scroll to position [85, 0]
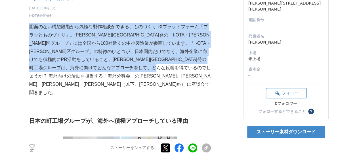
drag, startPoint x: 31, startPoint y: 28, endPoint x: 112, endPoint y: 78, distance: 95.3
click at [112, 78] on p "図面のない構想段階から気軽な製作相談ができる、ものづくりDXプラットフォーム「プラッとものづくり」。大田区発の「I-OTA・大田区グループ」には全国から100…" at bounding box center [120, 60] width 182 height 74
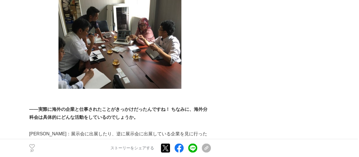
scroll to position [597, 0]
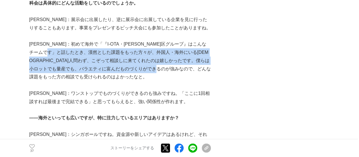
drag, startPoint x: 85, startPoint y: 26, endPoint x: 93, endPoint y: 51, distance: 26.8
click at [93, 51] on p "國廣：初めて海外で「『I-OTA・大田区グループ』はこんなチームです」と話したとき、漠然とした課題をもった方々が、外国人・海外にいる日本人問わず、こぞって相談…" at bounding box center [120, 60] width 182 height 41
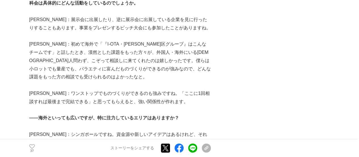
scroll to position [682, 0]
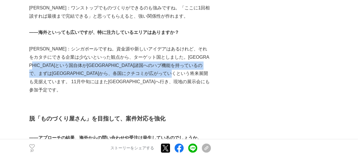
drag, startPoint x: 61, startPoint y: 38, endPoint x: 84, endPoint y: 55, distance: 28.0
click at [84, 55] on p "栗原：シンガポールですね。資金源や新しいアイデアはあるけれど、それをカタチにできる企業は少ないといった観点から、ターゲット国としました。シンガポールという国自…" at bounding box center [120, 69] width 182 height 49
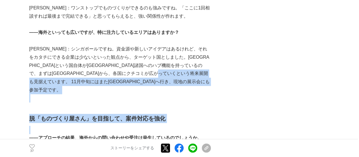
drag, startPoint x: 76, startPoint y: 58, endPoint x: 113, endPoint y: 91, distance: 49.7
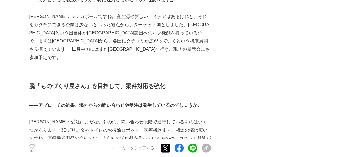
scroll to position [739, 0]
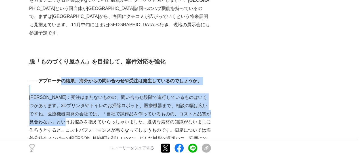
drag, startPoint x: 60, startPoint y: 46, endPoint x: 86, endPoint y: 93, distance: 53.5
click at [86, 93] on p "國廣：受注はまだないものの、問い合わせ段階で進行しているものはいくつかあります。3Dプリンタやトイレのお掃除ロボット、医療機器まで、相談の幅は広いですね。医療…" at bounding box center [120, 121] width 182 height 57
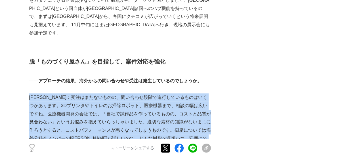
drag, startPoint x: 30, startPoint y: 67, endPoint x: 105, endPoint y: 116, distance: 90.0
click at [105, 116] on p "國廣：受注はまだないものの、問い合わせ段階で進行しているものはいくつかあります。3Dプリンタやトイレのお掃除ロボット、医療機器まで、相談の幅は広いですね。医療…" at bounding box center [120, 121] width 182 height 57
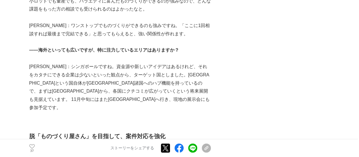
scroll to position [625, 0]
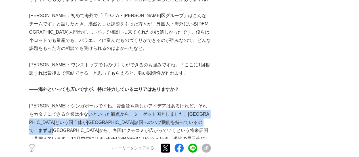
drag, startPoint x: 105, startPoint y: 86, endPoint x: 124, endPoint y: 105, distance: 27.3
click at [124, 105] on p "栗原：シンガポールですね。資金源や新しいアイデアはあるけれど、それをカタチにできる企業は少ないといった観点から、ターゲット国としました。シンガポールという国自…" at bounding box center [120, 126] width 182 height 49
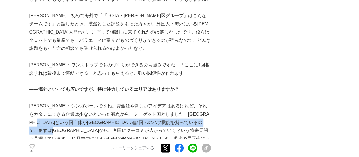
drag, startPoint x: 70, startPoint y: 99, endPoint x: 123, endPoint y: 103, distance: 53.5
click at [123, 103] on p "栗原：シンガポールですね。資金源や新しいアイデアはあるけれど、それをカタチにできる企業は少ないといった観点から、ターゲット国としました。シンガポールという国自…" at bounding box center [120, 126] width 182 height 49
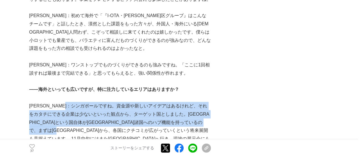
drag, startPoint x: 82, startPoint y: 79, endPoint x: 128, endPoint y: 105, distance: 53.4
click at [128, 105] on p "栗原：シンガポールですね。資金源や新しいアイデアはあるけれど、それをカタチにできる企業は少ないといった観点から、ターゲット国としました。シンガポールという国自…" at bounding box center [120, 126] width 182 height 49
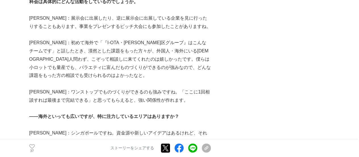
scroll to position [568, 0]
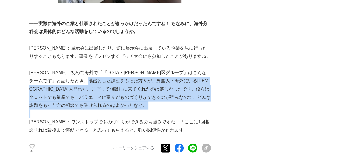
drag, startPoint x: 124, startPoint y: 57, endPoint x: 136, endPoint y: 90, distance: 35.8
click at [136, 109] on p at bounding box center [120, 113] width 182 height 8
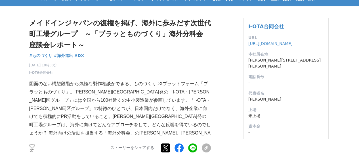
scroll to position [85, 0]
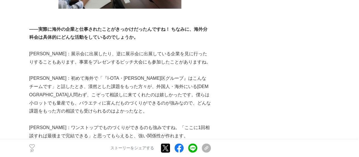
scroll to position [568, 0]
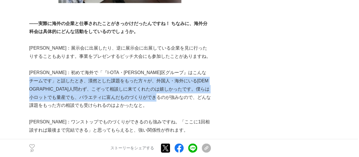
drag, startPoint x: 65, startPoint y: 59, endPoint x: 89, endPoint y: 86, distance: 35.6
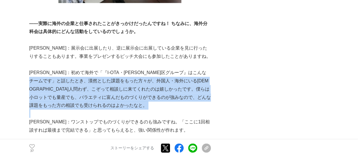
click at [89, 109] on p at bounding box center [120, 113] width 182 height 8
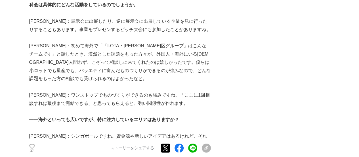
scroll to position [625, 0]
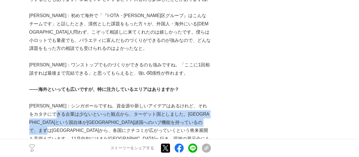
drag, startPoint x: 75, startPoint y: 87, endPoint x: 113, endPoint y: 108, distance: 43.6
click at [113, 108] on p "栗原：シンガポールですね。資金源や新しいアイデアはあるけれど、それをカタチにできる企業は少ないといった観点から、ターゲット国としました。シンガポールという国自…" at bounding box center [120, 126] width 182 height 49
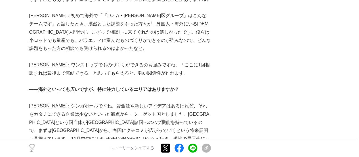
click at [32, 102] on p "栗原：シンガポールですね。資金源や新しいアイデアはあるけれど、それをカタチにできる企業は少ないといった観点から、ターゲット国としました。シンガポールという国自…" at bounding box center [120, 126] width 182 height 49
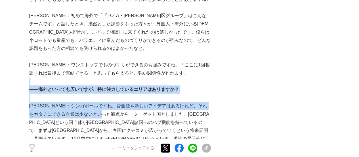
drag, startPoint x: 90, startPoint y: 58, endPoint x: 119, endPoint y: 95, distance: 46.3
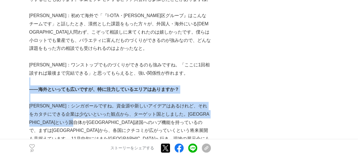
click at [119, 102] on p "栗原：シンガポールですね。資金源や新しいアイデアはあるけれど、それをカタチにできる企業は少ないといった観点から、ターゲット国としました。シンガポールという国自…" at bounding box center [120, 126] width 182 height 49
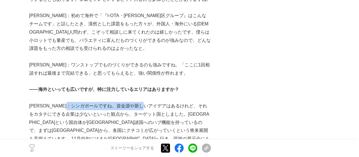
drag, startPoint x: 89, startPoint y: 80, endPoint x: 165, endPoint y: 85, distance: 76.3
click at [165, 102] on p "栗原：シンガポールですね。資金源や新しいアイデアはあるけれど、それをカタチにできる企業は少ないといった観点から、ターゲット国としました。シンガポールという国自…" at bounding box center [120, 126] width 182 height 49
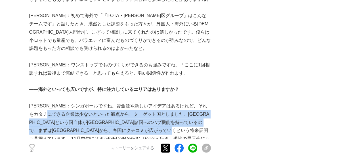
drag, startPoint x: 63, startPoint y: 90, endPoint x: 84, endPoint y: 113, distance: 31.0
click at [84, 113] on p "栗原：シンガポールですね。資金源や新しいアイデアはあるけれど、それをカタチにできる企業は少ないといった観点から、ターゲット国としました。シンガポールという国自…" at bounding box center [120, 126] width 182 height 49
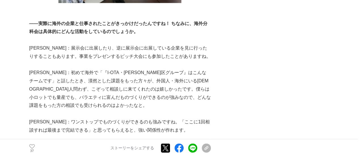
scroll to position [540, 0]
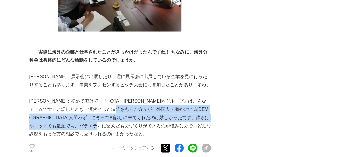
drag, startPoint x: 152, startPoint y: 82, endPoint x: 162, endPoint y: 105, distance: 25.9
click at [162, 105] on p "國廣：初めて海外で「『I-OTA・大田区グループ』はこんなチームです」と話したとき、漠然とした課題をもった方々が、外国人・海外にいる日本人問わず、こぞって相談…" at bounding box center [120, 117] width 182 height 41
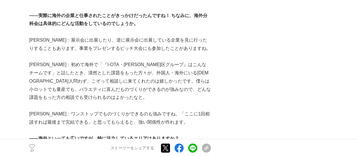
scroll to position [597, 0]
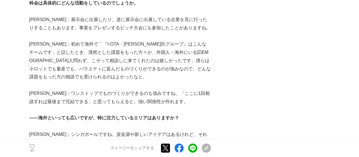
drag, startPoint x: 340, startPoint y: 76, endPoint x: 344, endPoint y: 68, distance: 8.8
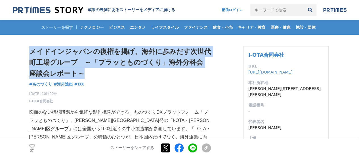
drag, startPoint x: 32, startPoint y: 53, endPoint x: 78, endPoint y: 71, distance: 49.7
click at [78, 71] on h1 "メイドインジャパンの復権を掲げ、海外に歩みだす次世代町工場グループ　～「プラッとものづくり」海外分科会 座談会レポート～" at bounding box center [120, 62] width 182 height 33
copy h1 "メイドインジャパンの復権を掲げ、海外に歩みだす次世代町工場グループ　～「プラッとものづくり」海外分科会 座談会レポート～"
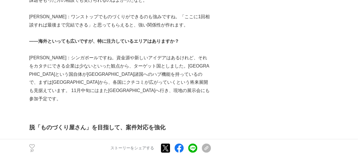
scroll to position [682, 0]
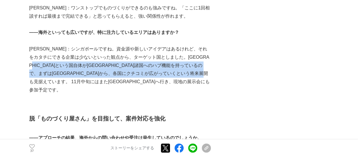
drag, startPoint x: 62, startPoint y: 45, endPoint x: 117, endPoint y: 57, distance: 56.4
click at [117, 57] on p "栗原：シンガポールですね。資金源や新しいアイデアはあるけれど、それをカタチにできる企業は少ないといった観点から、ターゲット国としました。シンガポールという国自…" at bounding box center [120, 69] width 182 height 49
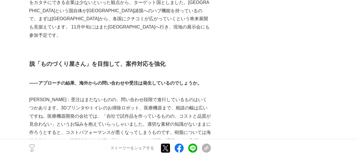
scroll to position [767, 0]
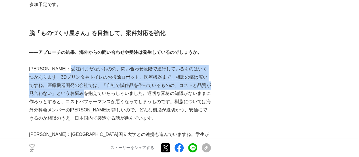
drag, startPoint x: 90, startPoint y: 33, endPoint x: 103, endPoint y: 61, distance: 30.4
click at [103, 65] on p "國廣：受注はまだないものの、問い合わせ段階で進行しているものはいくつかあります。3Dプリンタやトイレのお掃除ロボット、医療機器まで、相談の幅は広いですね。医療…" at bounding box center [120, 93] width 182 height 57
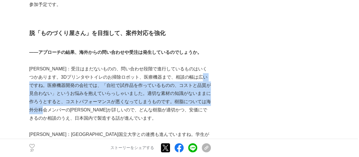
drag, startPoint x: 43, startPoint y: 52, endPoint x: 67, endPoint y: 76, distance: 33.8
click at [67, 76] on p "國廣：受注はまだないものの、問い合わせ段階で進行しているものはいくつかあります。3Dプリンタやトイレのお掃除ロボット、医療機器まで、相談の幅は広いですね。医療…" at bounding box center [120, 93] width 182 height 57
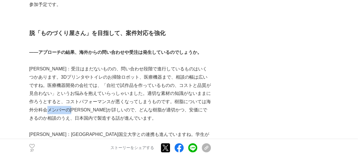
drag, startPoint x: 72, startPoint y: 76, endPoint x: 99, endPoint y: 79, distance: 27.1
click at [99, 79] on p "國廣：受注はまだないものの、問い合わせ段階で進行しているものはいくつかあります。3Dプリンタやトイレのお掃除ロボット、医療機器まで、相談の幅は広いですね。医療…" at bounding box center [120, 93] width 182 height 57
click at [110, 85] on p "國廣：受注はまだないものの、問い合わせ段階で進行しているものはいくつかあります。3Dプリンタやトイレのお掃除ロボット、医療機器まで、相談の幅は広いですね。医療…" at bounding box center [120, 93] width 182 height 57
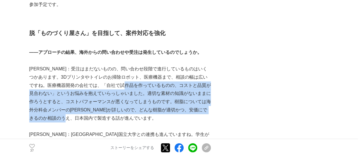
drag, startPoint x: 140, startPoint y: 49, endPoint x: 145, endPoint y: 82, distance: 33.3
click at [145, 82] on p "國廣：受注はまだないものの、問い合わせ段階で進行しているものはいくつかあります。3Dプリンタやトイレのお掃除ロボット、医療機器まで、相談の幅は広いですね。医療…" at bounding box center [120, 93] width 182 height 57
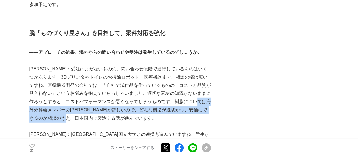
drag, startPoint x: 36, startPoint y: 78, endPoint x: 126, endPoint y: 83, distance: 90.2
click at [126, 83] on p "國廣：受注はまだないものの、問い合わせ段階で進行しているものはいくつかあります。3Dプリンタやトイレのお掃除ロボット、医療機器まで、相談の幅は広いですね。医療…" at bounding box center [120, 93] width 182 height 57
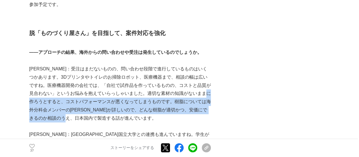
drag, startPoint x: 48, startPoint y: 72, endPoint x: 107, endPoint y: 85, distance: 61.0
click at [107, 85] on p "國廣：受注はまだないものの、問い合わせ段階で進行しているものはいくつかあります。3Dプリンタやトイレのお掃除ロボット、医療機器まで、相談の幅は広いですね。医療…" at bounding box center [120, 93] width 182 height 57
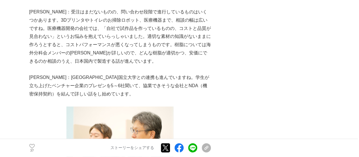
scroll to position [909, 0]
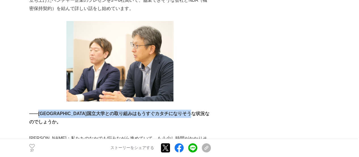
drag, startPoint x: 38, startPoint y: 82, endPoint x: 46, endPoint y: 91, distance: 12.9
click at [46, 109] on p "――シンガポール国立大学との取り組みはもうすぐカタチになりそうな状況なのでしょうか。" at bounding box center [120, 117] width 182 height 16
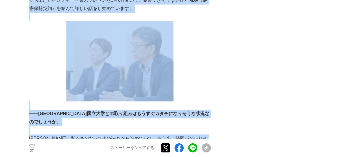
drag, startPoint x: 26, startPoint y: 104, endPoint x: 132, endPoint y: 111, distance: 105.3
click at [132, 134] on p "辻村：私たちのなかでも悩みながら進めていて、もう少し時間がかかりそうです。シンガポールの隣国であるマレーシアと比べてしまうと、どうしても日本への発注はコストが…" at bounding box center [120, 154] width 182 height 41
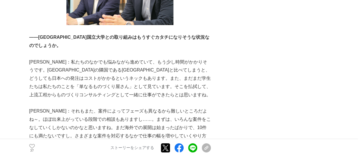
scroll to position [994, 0]
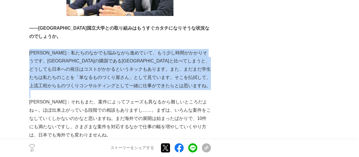
drag, startPoint x: 29, startPoint y: 20, endPoint x: 143, endPoint y: 59, distance: 120.0
click at [143, 90] on p at bounding box center [120, 94] width 182 height 8
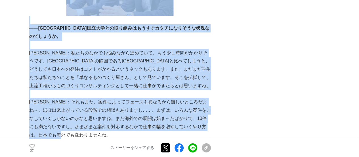
drag, startPoint x: 27, startPoint y: 69, endPoint x: 92, endPoint y: 101, distance: 72.4
click at [92, 101] on p "國廣：それもまた、案件によってフェーズも異なるから難しいところだよね～。ほぼ出来上がっている段階での相談もありますし……。まずは、いろんな案件をこなしていくし…" at bounding box center [120, 118] width 182 height 41
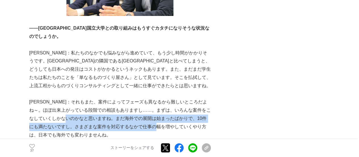
drag, startPoint x: 84, startPoint y: 87, endPoint x: 173, endPoint y: 96, distance: 88.9
click at [173, 98] on p "國廣：それもまた、案件によってフェーズも異なるから難しいところだよね～。ほぼ出来上がっている段階での相談もありますし……。まずは、いろんな案件をこなしていくし…" at bounding box center [120, 118] width 182 height 41
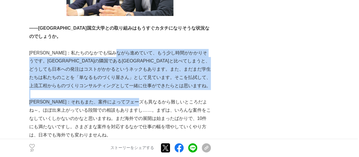
drag, startPoint x: 138, startPoint y: 18, endPoint x: 160, endPoint y: 67, distance: 53.7
click at [160, 98] on p "國廣：それもまた、案件によってフェーズも異なるから難しいところだよね～。ほぼ出来上がっている段階での相談もありますし……。まずは、いろんな案件をこなしていくし…" at bounding box center [120, 118] width 182 height 41
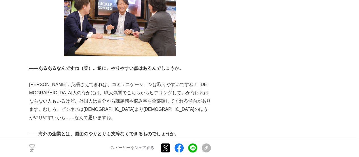
scroll to position [1335, 0]
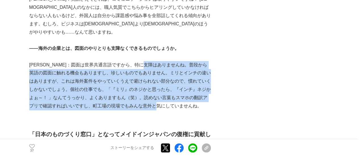
drag, startPoint x: 167, startPoint y: 22, endPoint x: 186, endPoint y: 62, distance: 43.7
click at [186, 62] on p "新井：図面は世界共通言語ですから、特に支障はありませんね。普段から英語の図面に触れる機会もありますし、珍しいものでもありません。ミリとインチの違いはありますが…" at bounding box center [120, 85] width 182 height 49
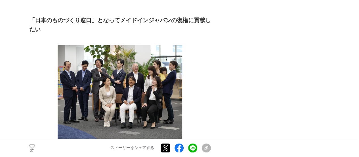
scroll to position [1534, 0]
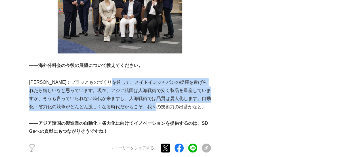
drag, startPoint x: 132, startPoint y: 43, endPoint x: 193, endPoint y: 65, distance: 64.4
click at [193, 78] on p "國廣：プラッとものづくりを通して、メイドインジャパンの復権を遂げられたら嬉しいなと思っています。現在、アジア諸国は人海戦術で安く製品を量産していますが、そうも…" at bounding box center [120, 94] width 182 height 33
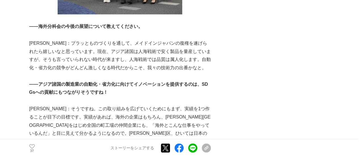
scroll to position [1591, 0]
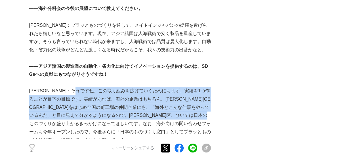
drag, startPoint x: 96, startPoint y: 48, endPoint x: 120, endPoint y: 83, distance: 42.9
click at [120, 86] on p "國廣：そうですね。この取り組みを広げていくためにもまず、実績を1つ作ることが目下の目標です。実績があれば、海外の企業はもちろん、大田区をはじめ全国の町工場の仲…" at bounding box center [120, 114] width 182 height 57
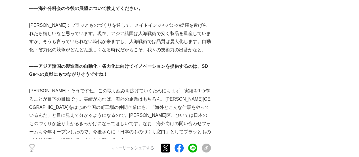
scroll to position [1648, 0]
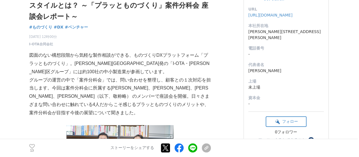
scroll to position [85, 0]
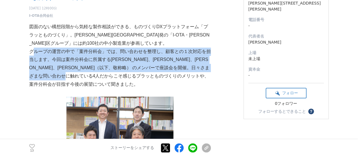
drag, startPoint x: 32, startPoint y: 50, endPoint x: 150, endPoint y: 76, distance: 120.5
click at [149, 76] on p "グループの運営の中で「案件分科会」では、問い合わせを整理し、顧客との１次対応を担当します。今回は案件分科会に所属する[PERSON_NAME]、[PERSON…" at bounding box center [120, 67] width 182 height 41
click at [150, 76] on p "グループの運営の中で「案件分科会」では、問い合わせを整理し、顧客との１次対応を担当します。今回は案件分科会に所属する[PERSON_NAME]、[PERSON…" at bounding box center [120, 67] width 182 height 41
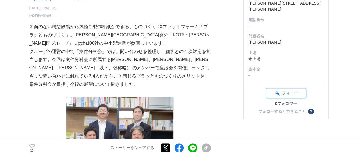
click at [175, 76] on p "グループの運営の中で「案件分科会」では、問い合わせを整理し、顧客との１次対応を担当します。今回は案件分科会に所属する西村さん、阿部さん、関さん、佐山さん（以下…" at bounding box center [120, 67] width 182 height 41
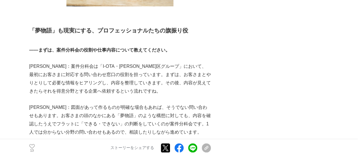
scroll to position [284, 0]
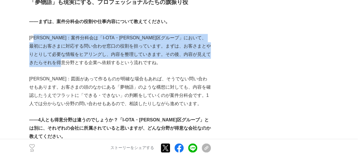
drag, startPoint x: 37, startPoint y: 40, endPoint x: 112, endPoint y: 62, distance: 77.9
click at [112, 62] on p "阿部：案件分科会は「I-OTA・大田区グループ」において、最初にお客さまに対応する問い合わせ窓口の役割を担っています。まずは、お客さまとやりとりして必要な情報…" at bounding box center [120, 50] width 182 height 33
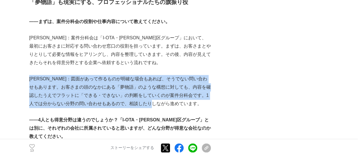
drag, startPoint x: 30, startPoint y: 79, endPoint x: 191, endPoint y: 103, distance: 163.7
click at [191, 103] on p "西村：図面があって作るものが明確な場合もあれば、そうでない問い合わせもあります。お客さまの頭のなかにある「夢物語」のような構想に対しても、内容を確認したうえで…" at bounding box center [120, 91] width 182 height 33
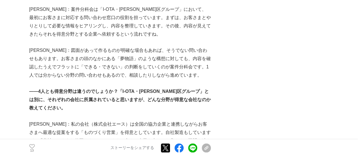
scroll to position [341, 0]
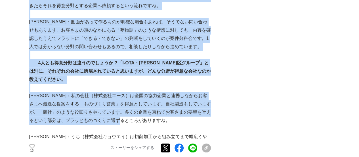
drag, startPoint x: 28, startPoint y: 113, endPoint x: 152, endPoint y: 119, distance: 123.5
click at [152, 119] on p "西村：私の会社（株式会社エース）は全国の協力企業と連携しながらお客さまへ最適な提案をする「ものづくり営業」を得意としています。自社製造もしていますが、「商社」…" at bounding box center [120, 107] width 182 height 33
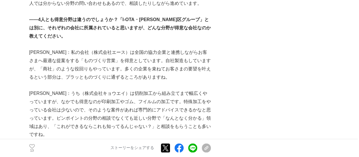
scroll to position [426, 0]
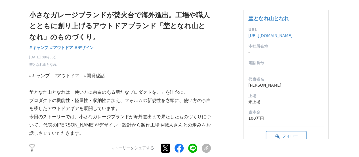
scroll to position [57, 0]
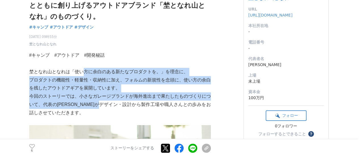
drag, startPoint x: 94, startPoint y: 81, endPoint x: 122, endPoint y: 105, distance: 36.5
click at [122, 105] on p "今回のストーリーでは、小さなガレージブランドが海外進出まで果たしたものづくりについて、代表の安田尚央がデザイン・設計から製作工場や職人さんとの歩みをお話しさせ…" at bounding box center [120, 104] width 182 height 24
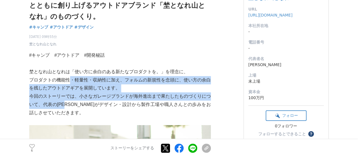
drag, startPoint x: 71, startPoint y: 79, endPoint x: 71, endPoint y: 105, distance: 25.6
click at [71, 105] on p "今回のストーリーでは、小さなガレージブランドが海外進出まで果たしたものづくりについて、代表の安田尚央がデザイン・設計から製作工場や職人さんとの歩みをお話しさせ…" at bounding box center [120, 104] width 182 height 24
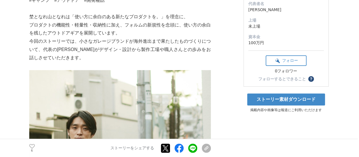
scroll to position [114, 0]
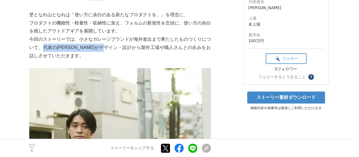
drag, startPoint x: 44, startPoint y: 47, endPoint x: 125, endPoint y: 47, distance: 80.7
click at [125, 47] on p "今回のストーリーでは、小さなガレージブランドが海外進出まで果たしたものづくりについて、代表の安田尚央がデザイン・設計から製作工場や職人さんとの歩みをお話しさせ…" at bounding box center [120, 47] width 182 height 24
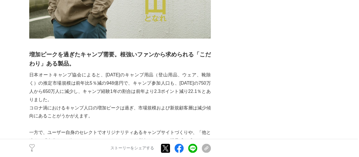
scroll to position [369, 0]
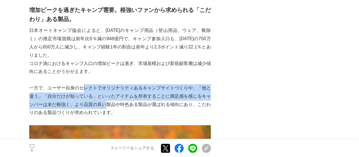
drag, startPoint x: 83, startPoint y: 92, endPoint x: 106, endPoint y: 108, distance: 28.2
click at [106, 108] on p "一方で、ユーザー自身のセレクトでオリジナリティあるキャンプサイトづくりや、「他と違う」「自分だけが知っている」といったアイテムを所有することに満足感を感じるキ…" at bounding box center [120, 100] width 182 height 33
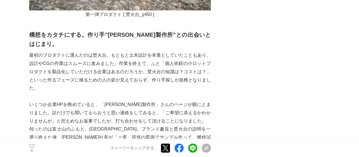
scroll to position [625, 0]
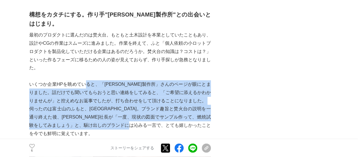
drag, startPoint x: 86, startPoint y: 73, endPoint x: 175, endPoint y: 117, distance: 100.0
click at [175, 117] on p "伺ったのは富士山のふもと、富士市。ブランド趣旨と焚火台の説明を一通り終えた後、増田社長が「一度、現状の図面でサンプル作って、燃焼試験をしてみましょう」と、駆け…" at bounding box center [120, 121] width 182 height 33
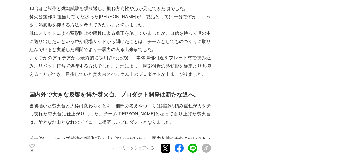
scroll to position [966, 0]
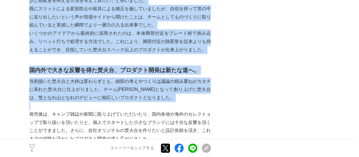
drag, startPoint x: 28, startPoint y: 53, endPoint x: 160, endPoint y: 88, distance: 136.5
click at [160, 102] on p at bounding box center [120, 106] width 182 height 8
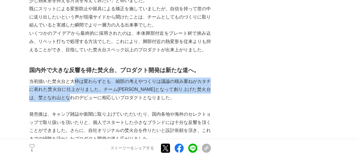
drag, startPoint x: 75, startPoint y: 68, endPoint x: 90, endPoint y: 83, distance: 21.5
click at [90, 83] on p "当初描いた焚火台と大枠は変わらずとも、細部の考えやつくりは議論の積み重ねがカタチに表れた焚火台に仕上がりました。チーム一丸となって創り上げた焚火台は、埜となれ…" at bounding box center [120, 89] width 182 height 24
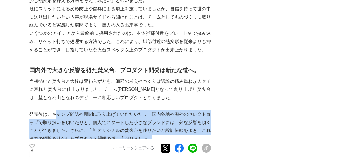
drag, startPoint x: 58, startPoint y: 100, endPoint x: 155, endPoint y: 123, distance: 99.4
click at [155, 123] on p "発売後は、キャンプ雑誌や新聞に取り上げていただいたり、国内各地や海外のセレクトョップで取り扱いを頂いたりと、個人でスタートした小さなブランドには十分な反響を頂…" at bounding box center [120, 126] width 182 height 33
click at [156, 123] on p "発売後は、キャンプ雑誌や新聞に取り上げていただいたり、国内各地や海外のセレクトョップで取り扱いを頂いたりと、個人でスタートした小さなブランドには十分な反響を頂…" at bounding box center [120, 126] width 182 height 33
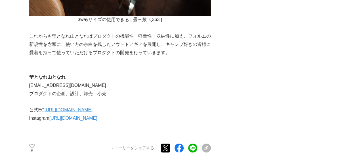
scroll to position [1563, 0]
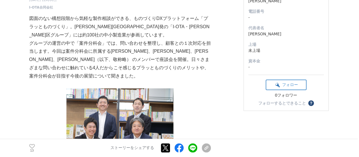
scroll to position [85, 0]
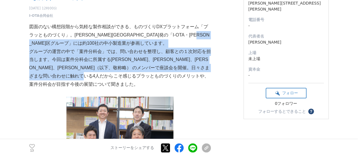
drag, startPoint x: 141, startPoint y: 41, endPoint x: 164, endPoint y: 76, distance: 42.9
click at [164, 76] on p "グループの運営の中で「案件分科会」では、問い合わせを整理し、顧客との１次対応を担当します。今回は案件分科会に所属する[PERSON_NAME]、[PERSON…" at bounding box center [120, 67] width 182 height 41
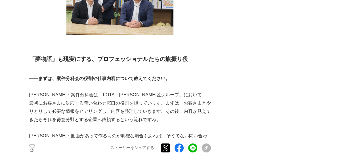
scroll to position [313, 0]
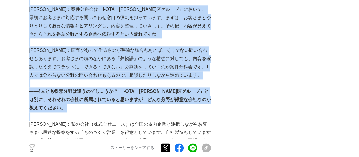
drag, startPoint x: 21, startPoint y: 17, endPoint x: 128, endPoint y: 125, distance: 151.7
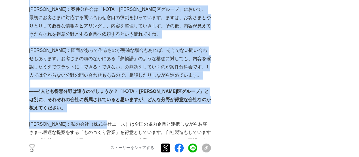
click at [128, 124] on p "[PERSON_NAME]：私の会社（株式会社エース）は全国の協力企業と連携しながらお客さまへ最適な提案をする「ものづくり営業」を得意としています。自社製造も…" at bounding box center [120, 136] width 182 height 33
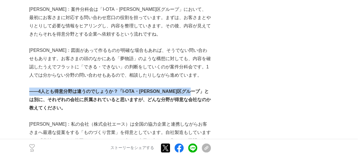
drag, startPoint x: 30, startPoint y: 92, endPoint x: 36, endPoint y: 103, distance: 11.8
click at [36, 103] on strong "――4人とも得意分野は違うのでしょうか？「I-OTA・大田区グループ」とは別に、それぞれの会社に所属されていると思いますが、どんな分野が得意な会社なのか教えて…" at bounding box center [120, 99] width 182 height 21
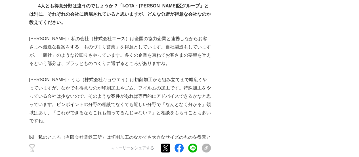
scroll to position [426, 0]
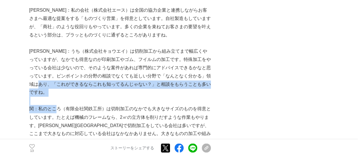
drag, startPoint x: 55, startPoint y: 86, endPoint x: 55, endPoint y: 104, distance: 18.8
click at [55, 105] on p "関：私のところ（有限会社関鉄工所）は切削加工のなかでも大きなサイズのものを得意としています。たとえば機械のフレームなら、2㎥の立方体を削りだすような作業もやり…" at bounding box center [120, 125] width 182 height 41
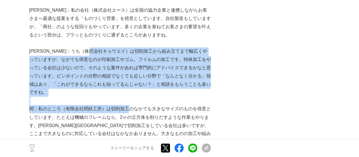
drag, startPoint x: 113, startPoint y: 61, endPoint x: 128, endPoint y: 103, distance: 45.5
click at [128, 105] on p "関：私のところ（有限会社関鉄工所）は切削加工のなかでも大きなサイズのものを得意としています。たとえば機械のフレームなら、2㎥の立方体を削りだすような作業もやり…" at bounding box center [120, 125] width 182 height 41
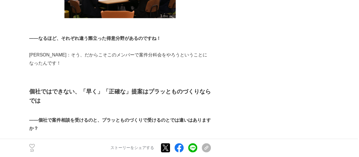
scroll to position [739, 0]
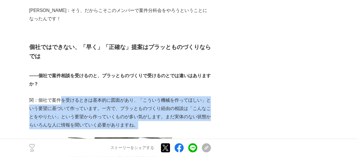
drag, startPoint x: 59, startPoint y: 78, endPoint x: 159, endPoint y: 103, distance: 103.4
click at [159, 103] on p "関：個社で案件を受けるときは基本的に図面があり、「こういう機械を作ってほしい」という要望に基づいて作っています。一方で、プラッとものづくり経由の相談は「こんな…" at bounding box center [120, 112] width 182 height 33
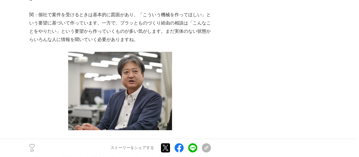
scroll to position [909, 0]
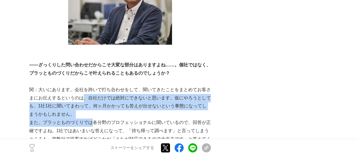
drag, startPoint x: 84, startPoint y: 70, endPoint x: 92, endPoint y: 95, distance: 26.3
click at [92, 118] on p "また、プラッとものづくりでは各分野のプロフェッショナルに聞いているので、回答が正確ですよね。1社ではあいまいな答えになって、「持ち帰って調べます」と言ってしま…" at bounding box center [120, 142] width 182 height 49
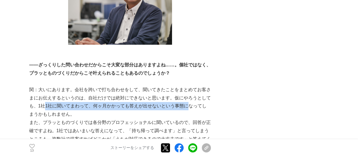
drag, startPoint x: 45, startPoint y: 83, endPoint x: 187, endPoint y: 82, distance: 141.8
click at [187, 86] on p "関：大いにあります。会社を跨いで打ち合わせをして、聞いてきたことをまとめてお客さまにお伝えするというのは、自社だけでは絶対にできないと思います。仮にやろうとし…" at bounding box center [120, 102] width 182 height 33
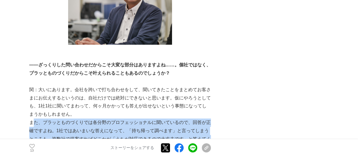
drag, startPoint x: 34, startPoint y: 98, endPoint x: 148, endPoint y: 119, distance: 116.1
click at [148, 119] on p "また、プラッとものづくりでは各分野のプロフェッショナルに聞いているので、回答が正確ですよね。1社ではあいまいな答えになって、「持ち帰って調べます」と言ってしま…" at bounding box center [120, 142] width 182 height 49
drag, startPoint x: 36, startPoint y: 97, endPoint x: 162, endPoint y: 110, distance: 126.0
click at [162, 118] on p "また、プラッとものづくりでは各分野のプロフェッショナルに聞いているので、回答が正確ですよね。1社ではあいまいな答えになって、「持ち帰って調べます」と言ってしま…" at bounding box center [120, 142] width 182 height 49
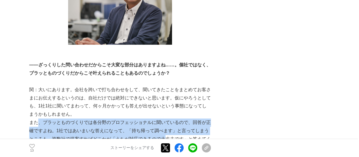
click at [162, 118] on p "また、プラッとものづくりでは各分野のプロフェッショナルに聞いているので、回答が正確ですよね。1社ではあいまいな答えになって、「持ち帰って調べます」と言ってしま…" at bounding box center [120, 142] width 182 height 49
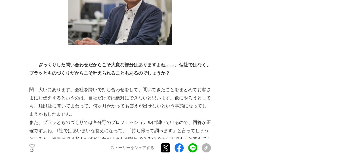
scroll to position [938, 0]
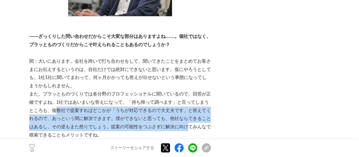
drag, startPoint x: 53, startPoint y: 84, endPoint x: 182, endPoint y: 104, distance: 130.3
click at [182, 104] on p "また、プラッとものづくりでは各分野のプロフェッショナルに聞いているので、回答が正確ですよね。1社ではあいまいな答えになって、「持ち帰って調べます」と言ってしま…" at bounding box center [120, 114] width 182 height 49
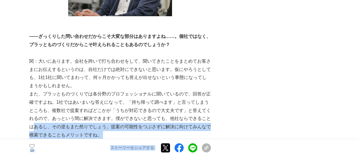
drag, startPoint x: 29, startPoint y: 103, endPoint x: 219, endPoint y: 102, distance: 189.5
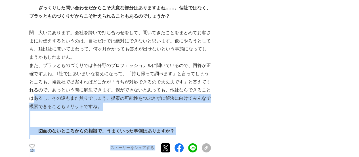
click at [204, 119] on p at bounding box center [120, 123] width 182 height 8
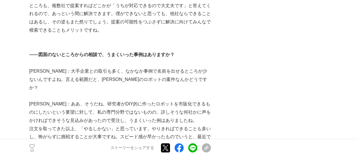
scroll to position [1051, 0]
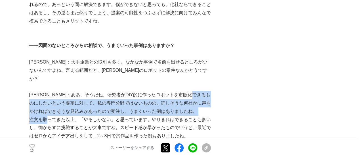
drag, startPoint x: 35, startPoint y: 72, endPoint x: 48, endPoint y: 88, distance: 20.9
click at [48, 88] on div "図面のない構想段階から気軽な製作相談ができる、ものづくりDXプラットフォーム「プラッとものづくり」。大田区発の「I-OTA・大田区グループ」には約100社の中…" at bounding box center [120, 105] width 182 height 2108
click at [48, 115] on p "注文を取ってきた以上、「やるしかない」と思っています。やりきればできることも多いし、怖がらずに挑戦することが大事ですね。スピード感が早かったものでいうと、最近…" at bounding box center [120, 127] width 182 height 24
drag, startPoint x: 34, startPoint y: 87, endPoint x: 194, endPoint y: 100, distance: 161.1
click at [194, 115] on p "注文を取ってきた以上、「やるしかない」と思っています。やりきればできることも多いし、怖がらずに挑戦することが大事ですね。スピード感が早かったものでいうと、最近…" at bounding box center [120, 127] width 182 height 24
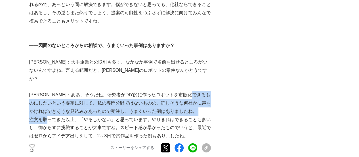
click at [194, 115] on p "注文を取ってきた以上、「やるしかない」と思っています。やりきればできることも多いし、怖がらずに挑戦することが大事ですね。スピード感が早かったものでいうと、最近…" at bounding box center [120, 127] width 182 height 24
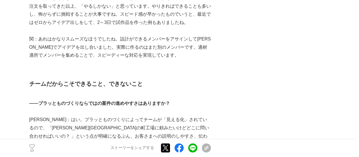
scroll to position [1165, 0]
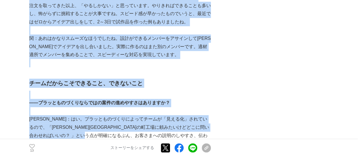
drag, startPoint x: 24, startPoint y: 51, endPoint x: 181, endPoint y: 104, distance: 165.6
click at [182, 115] on p "佐山：はい。プラッとものづくりによってチームが「見える化」されているので、「大田区の町工場に頼みたいけどどこに問い合わせればいいの？ 」という点が明確になるぶ…" at bounding box center [120, 131] width 182 height 33
click at [188, 115] on p "佐山：はい。プラッとものづくりによってチームが「見える化」されているので、「大田区の町工場に頼みたいけどどこに問い合わせればいいの？ 」という点が明確になるぶ…" at bounding box center [120, 131] width 182 height 33
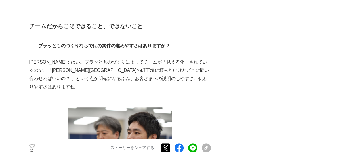
scroll to position [1335, 0]
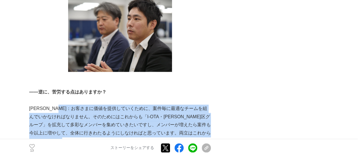
drag, startPoint x: 73, startPoint y: 66, endPoint x: 187, endPoint y: 96, distance: 117.8
click at [187, 145] on p at bounding box center [120, 149] width 182 height 8
drag, startPoint x: 77, startPoint y: 69, endPoint x: 98, endPoint y: 124, distance: 58.2
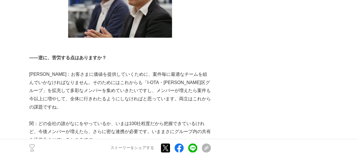
scroll to position [1421, 0]
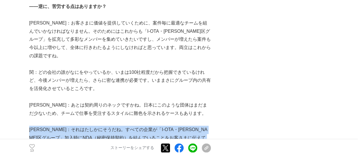
drag, startPoint x: 30, startPoint y: 81, endPoint x: 158, endPoint y: 103, distance: 129.4
click at [158, 150] on p at bounding box center [120, 154] width 182 height 8
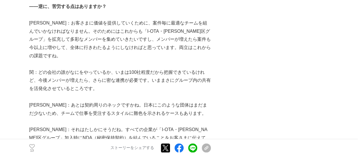
drag, startPoint x: 92, startPoint y: 113, endPoint x: 161, endPoint y: 127, distance: 70.7
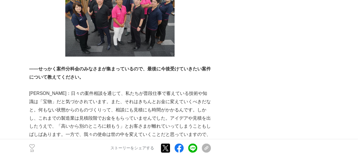
scroll to position [1676, 0]
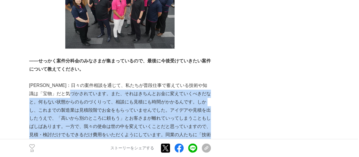
drag, startPoint x: 90, startPoint y: 40, endPoint x: 112, endPoint y: 99, distance: 62.9
click at [112, 99] on p "西村：日々の案件相談を通じて、私たちが普段仕事で蓄えている技術や知識は「宝物」だと気づかされています。また、それはきちんとお金に変えていくべきだなと。何もない…" at bounding box center [120, 118] width 182 height 74
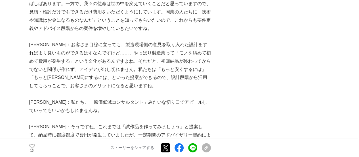
scroll to position [1790, 0]
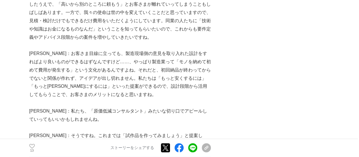
drag, startPoint x: 84, startPoint y: 91, endPoint x: 94, endPoint y: 116, distance: 27.2
click at [94, 131] on p "佐山：そうですね。これまでは「試作品を作ってみましょう」と提案して、納品時に都度都度で費用が発生していましたが、一定期間のアドバイザリー契約によって費用を抑え…" at bounding box center [120, 155] width 182 height 49
drag, startPoint x: 34, startPoint y: 111, endPoint x: 174, endPoint y: 114, distance: 139.5
click at [173, 131] on p "佐山：そうですね。これまでは「試作品を作ってみましょう」と提案して、納品時に都度都度で費用が発生していましたが、一定期間のアドバイザリー契約によって費用を抑え…" at bounding box center [120, 155] width 182 height 49
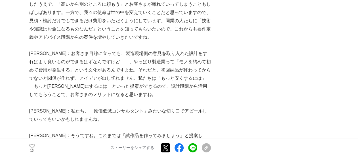
click at [174, 131] on p "佐山：そうですね。これまでは「試作品を作ってみましょう」と提案して、納品時に都度都度で費用が発生していましたが、一定期間のアドバイザリー契約によって費用を抑え…" at bounding box center [120, 155] width 182 height 49
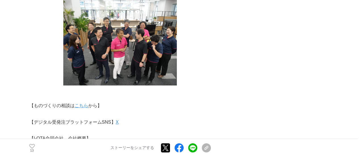
scroll to position [2017, 0]
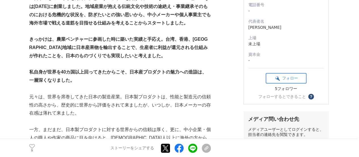
scroll to position [85, 0]
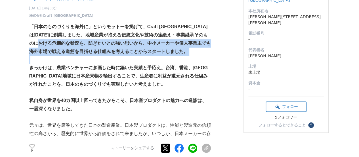
drag, startPoint x: 55, startPoint y: 43, endPoint x: 59, endPoint y: 63, distance: 20.6
click at [59, 63] on p at bounding box center [120, 59] width 182 height 8
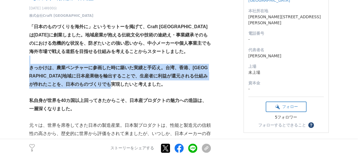
drag, startPoint x: 60, startPoint y: 59, endPoint x: 153, endPoint y: 83, distance: 96.1
click at [153, 83] on p "きっかけは、農業ベンチャーに参画した時に築いた実績と手応え。台湾、香港、東南アジア地域に日本産果物を輸出することで、生産者に利益が還元される仕組みが作れたこと…" at bounding box center [120, 76] width 182 height 24
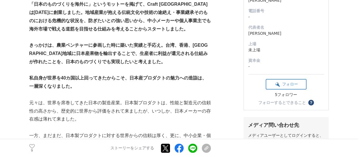
scroll to position [170, 0]
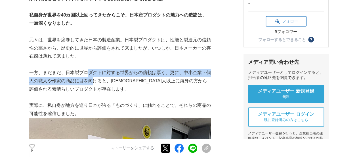
drag, startPoint x: 86, startPoint y: 71, endPoint x: 92, endPoint y: 85, distance: 15.3
click at [92, 85] on p "一方、まだまだ、日本製プロダクトに対する世界からの信頼は厚く、更に、中小企業・個人の職人や作家の商品に目を向けると、日本人以上に海外の方から評価される素晴らし…" at bounding box center [120, 80] width 182 height 24
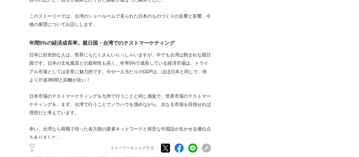
scroll to position [483, 0]
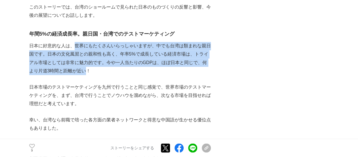
drag, startPoint x: 75, startPoint y: 40, endPoint x: 84, endPoint y: 66, distance: 27.8
click at [84, 66] on p "日本に好意的な人は、世界にもたくさんいらっしゃいますが、中でも台湾は類まれな親日国です。日本の文化風習との親和性も高く、年率5%で成長している経済市場は、トラ…" at bounding box center [120, 58] width 182 height 33
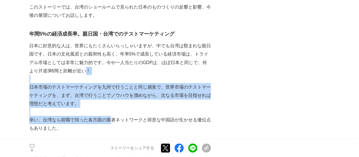
drag, startPoint x: 84, startPoint y: 66, endPoint x: 111, endPoint y: 116, distance: 56.6
click at [111, 116] on p "幸い、台湾なら前職で培った各方面の業者ネットワークと得意な中国語が生かせる優位点もありました。" at bounding box center [120, 123] width 182 height 16
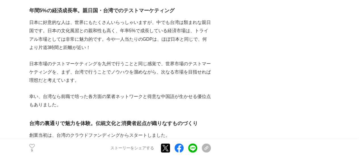
scroll to position [540, 0]
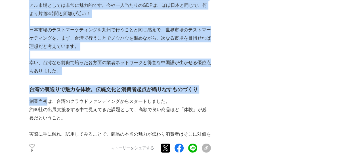
drag, startPoint x: 26, startPoint y: 63, endPoint x: 49, endPoint y: 94, distance: 38.9
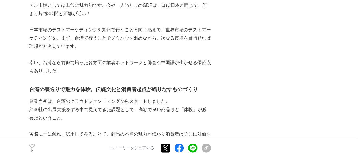
scroll to position [625, 0]
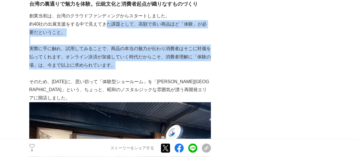
drag, startPoint x: 104, startPoint y: 28, endPoint x: 120, endPoint y: 68, distance: 43.1
click at [120, 68] on p "実際に手に触れ、試用してみることで、商品の本当の魅力が伝わり消費者はそこに対価を払ってくれます。オンライン決済が加速していく時代だからこそ、消費者理解に「体験…" at bounding box center [120, 57] width 182 height 24
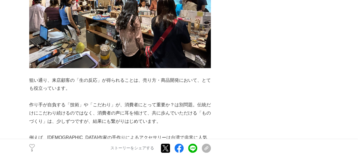
scroll to position [1193, 0]
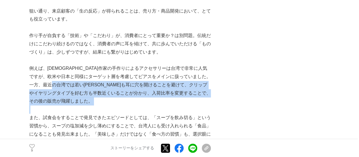
drag, startPoint x: 78, startPoint y: 74, endPoint x: 120, endPoint y: 92, distance: 45.3
click at [120, 105] on p at bounding box center [120, 109] width 182 height 8
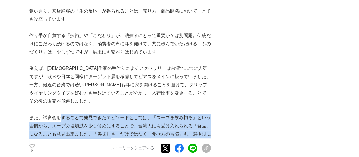
drag, startPoint x: 61, startPoint y: 104, endPoint x: 123, endPoint y: 128, distance: 66.1
click at [123, 128] on p "また、試食会をすることで発見できたエピソードとしては、「スープを飲み切る」という習慣から、スープの塩加減を少し薄めにすることで、台湾人にも受け入れられる「食品…" at bounding box center [120, 129] width 182 height 33
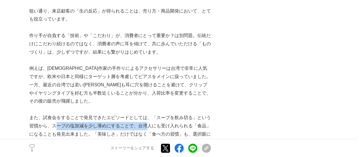
drag, startPoint x: 56, startPoint y: 107, endPoint x: 149, endPoint y: 108, distance: 93.2
click at [149, 113] on p "また、試食会をすることで発見できたエピソードとしては、「スープを飲み切る」という習慣から、スープの塩加減を少し薄めにすることで、台湾人にも受け入れられる「食品…" at bounding box center [120, 129] width 182 height 33
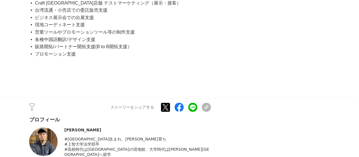
scroll to position [2642, 0]
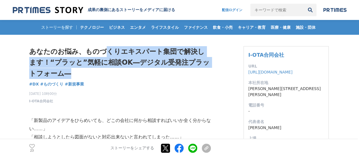
drag, startPoint x: 101, startPoint y: 53, endPoint x: 115, endPoint y: 69, distance: 20.5
click at [115, 69] on h1 "あなたのお悩み、ものづくりエキスパート集団で解決します！﻿“プラッと”気軽に相談OK―デジタル受発注プラットフォーム―" at bounding box center [120, 62] width 182 height 33
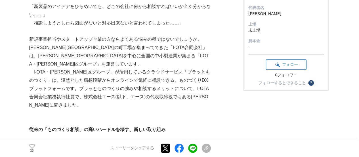
scroll to position [142, 0]
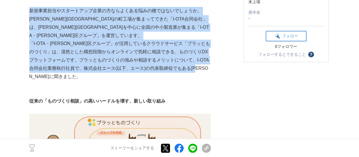
drag, startPoint x: 29, startPoint y: 9, endPoint x: 63, endPoint y: 72, distance: 71.2
click at [63, 72] on p "「I-OTA・大田区グループ」が活用しているクラウドサービス「プラッとものづくり」は、漠然とした構想段階からオンラインで気軽に相談できる、ものづくりDXプラッ…" at bounding box center [120, 59] width 182 height 41
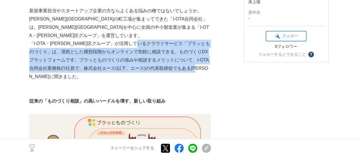
drag, startPoint x: 157, startPoint y: 33, endPoint x: 191, endPoint y: 66, distance: 47.4
click at [191, 66] on p "「I-OTA・大田区グループ」が活用しているクラウドサービス「プラッとものづくり」は、漠然とした構想段階からオンラインで気軽に相談できる、ものづくりDXプラッ…" at bounding box center [120, 59] width 182 height 41
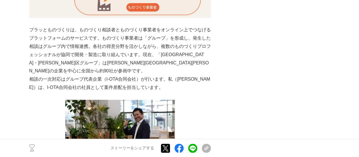
scroll to position [341, 0]
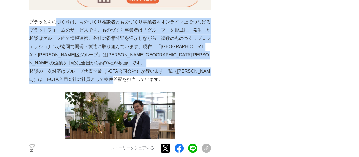
drag, startPoint x: 55, startPoint y: 15, endPoint x: 148, endPoint y: 61, distance: 103.7
click at [148, 67] on p "相談の一次対応はグループ代表企業（I-OTA合同会社）が行います。私（西村）は、I-OTA合同会社の社員として案件差配を担当しています。" at bounding box center [120, 75] width 182 height 16
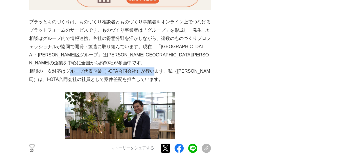
drag, startPoint x: 70, startPoint y: 51, endPoint x: 155, endPoint y: 52, distance: 85.2
click at [155, 67] on p "相談の一次対応はグループ代表企業（I-OTA合同会社）が行います。私（西村）は、I-OTA合同会社の社員として案件差配を担当しています。" at bounding box center [120, 75] width 182 height 16
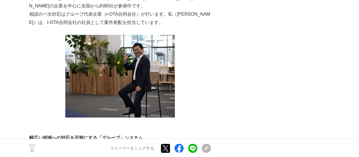
scroll to position [483, 0]
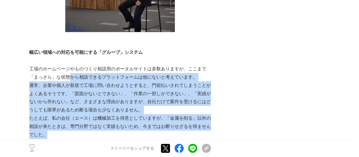
drag, startPoint x: 68, startPoint y: 57, endPoint x: 88, endPoint y: 120, distance: 66.9
click at [88, 120] on p "たとえば、私の会社（エース）は機械加工を得意としていますが、「金属を削る」以外の相談が来たときは、専門分野ではなく実績もないため、今まではお断りせざるを得ませ…" at bounding box center [120, 126] width 182 height 24
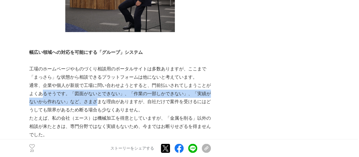
drag, startPoint x: 43, startPoint y: 80, endPoint x: 87, endPoint y: 87, distance: 44.0
click at [87, 87] on p "通常、企業や個人が新規で工場に問い合わせようとすると、門前払いされてしまうことがよくあるそうです。「図面がないとできない」、「作業の一部しかできない」、「実績…" at bounding box center [120, 97] width 182 height 33
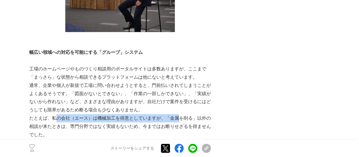
drag, startPoint x: 54, startPoint y: 102, endPoint x: 175, endPoint y: 103, distance: 120.8
click at [175, 114] on p "たとえば、私の会社（エース）は機械加工を得意としていますが、「金属を削る」以外の相談が来たときは、専門分野ではなく実績もないため、今まではお断りせざるを得ませ…" at bounding box center [120, 126] width 182 height 24
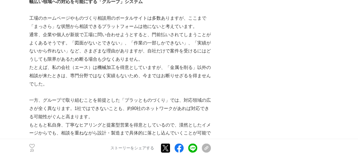
scroll to position [568, 0]
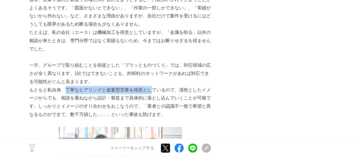
drag, startPoint x: 66, startPoint y: 76, endPoint x: 149, endPoint y: 76, distance: 83.5
click at [149, 86] on p "もともと私自身、丁寧なヒアリングと提案型営業を得意としているので、漠然としたイメージからでも、相談を重ねながら設計・製造まで具体的に落とし込んでいくことが可能…" at bounding box center [120, 102] width 182 height 33
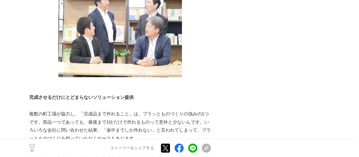
scroll to position [767, 0]
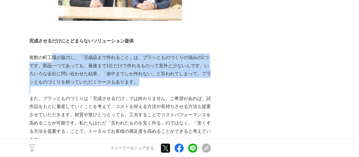
drag, startPoint x: 56, startPoint y: 43, endPoint x: 149, endPoint y: 73, distance: 97.0
click at [149, 73] on div "「新製品のアイデアをひらめいても、どこの会社に何から相談すればいいか全く分からない……」 「相談しようとしたら図面がないと対応出来ないと言われてしまった……」…" at bounding box center [120, 10] width 182 height 1351
click at [149, 86] on p at bounding box center [120, 90] width 182 height 8
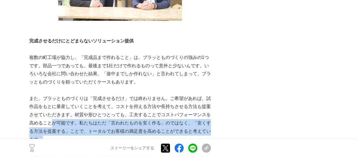
drag, startPoint x: 50, startPoint y: 108, endPoint x: 73, endPoint y: 122, distance: 27.6
click at [73, 122] on p "また、プラッとものづくりは「完成させるだけ」では終わりません。ご希望があれば、試作品をもとに量産していくことを考えて、コストを抑える方法や長持ちさせる方法も提…" at bounding box center [120, 118] width 182 height 49
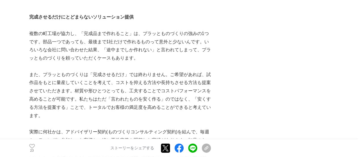
scroll to position [852, 0]
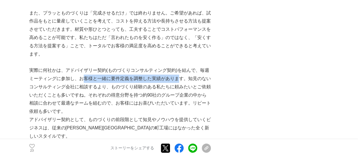
drag, startPoint x: 84, startPoint y: 61, endPoint x: 177, endPoint y: 63, distance: 93.2
click at [177, 66] on p "実際に何社かは、アドバイザリー契約(ものづくりコンサルティング契約)を結んで、毎週ミーティングに参加し、お客様と一緒に要件定義を調整した実績があります。知見の…" at bounding box center [120, 90] width 182 height 49
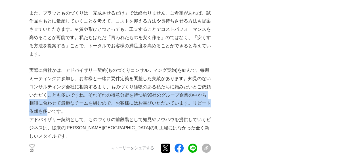
drag, startPoint x: 45, startPoint y: 80, endPoint x: 48, endPoint y: 92, distance: 12.8
click at [48, 92] on p "実際に何社かは、アドバイザリー契約(ものづくりコンサルティング契約)を結んで、毎週ミーティングに参加し、お客様と一緒に要件定義を調整した実績があります。知見の…" at bounding box center [120, 90] width 182 height 49
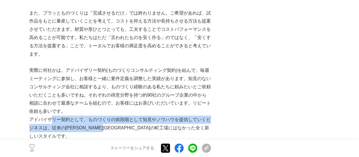
drag, startPoint x: 50, startPoint y: 102, endPoint x: 124, endPoint y: 115, distance: 74.7
click at [124, 115] on p "アドバイザリー契約として、ものづくりの前段階として知見やノウハウを提供していくビジネスは、従来の大田区の町工場にはなかった全く新しいスタイルです。" at bounding box center [120, 127] width 182 height 24
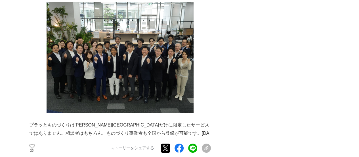
scroll to position [1108, 0]
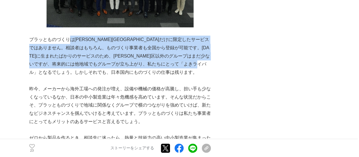
drag, startPoint x: 78, startPoint y: 20, endPoint x: 109, endPoint y: 45, distance: 40.4
click at [109, 45] on p "プラッとものづくりは大田区だけに限定したサービスではありません。相談者はもちろん、ものづくり事業者も全国から登録が可能です。2022年に生まれたばかりのサービ…" at bounding box center [120, 56] width 182 height 41
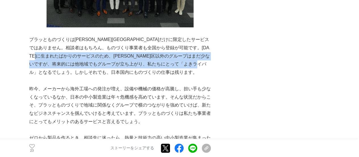
drag, startPoint x: 121, startPoint y: 46, endPoint x: 91, endPoint y: 30, distance: 33.9
click at [91, 36] on p "プラッとものづくりは大田区だけに限定したサービスではありません。相談者はもちろん、ものづくり事業者も全国から登録が可能です。2022年に生まれたばかりのサービ…" at bounding box center [120, 56] width 182 height 41
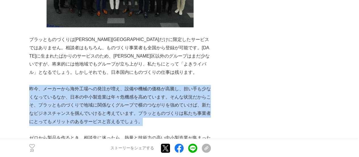
drag, startPoint x: 30, startPoint y: 64, endPoint x: 161, endPoint y: 99, distance: 136.5
click at [161, 99] on p "昨今、メーカーから海外工場への発注が増え、設備や機械の価格が高騰し、担い手も少なくなっているなか、日本の中小製造業は年々危機感を高めています。そんな状況だから…" at bounding box center [120, 105] width 182 height 41
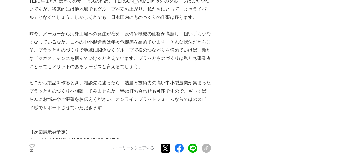
scroll to position [1165, 0]
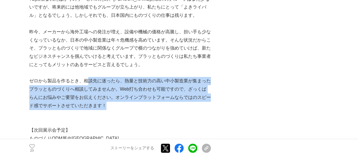
drag, startPoint x: 89, startPoint y: 60, endPoint x: 120, endPoint y: 82, distance: 37.9
click at [120, 82] on p "ゼロから製品を作るとき、相談先に迷ったら、熱量と技術力の高い中小製造業が集まったプラッとものづくりへ相談してみませんか。Web打ち合わせも可能ですので、ざっく…" at bounding box center [120, 93] width 182 height 33
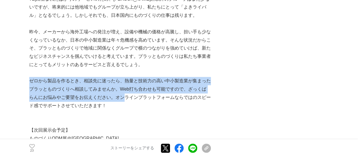
drag, startPoint x: 31, startPoint y: 56, endPoint x: 122, endPoint y: 76, distance: 93.0
click at [122, 77] on p "ゼロから製品を作るとき、相談先に迷ったら、熱量と技術力の高い中小製造業が集まったプラッとものづくりへ相談してみませんか。Web打ち合わせも可能ですので、ざっく…" at bounding box center [120, 93] width 182 height 33
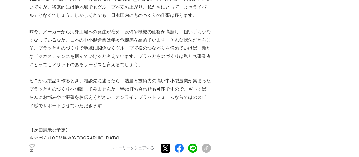
click at [122, 77] on p "ゼロから製品を作るとき、相談先に迷ったら、熱量と技術力の高い中小製造業が集まったプラッとものづくりへ相談してみませんか。Web打ち合わせも可能ですので、ざっく…" at bounding box center [120, 93] width 182 height 33
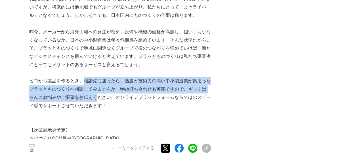
drag, startPoint x: 82, startPoint y: 57, endPoint x: 94, endPoint y: 75, distance: 21.7
click at [94, 77] on p "ゼロから製品を作るとき、相談先に迷ったら、熱量と技術力の高い中小製造業が集まったプラッとものづくりへ相談してみませんか。Web打ち合わせも可能ですので、ざっく…" at bounding box center [120, 93] width 182 height 33
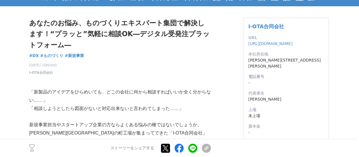
scroll to position [0, 0]
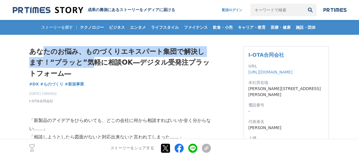
drag, startPoint x: 45, startPoint y: 53, endPoint x: 84, endPoint y: 62, distance: 40.2
click at [84, 62] on h1 "あなたのお悩み、ものづくりエキスパート集団で解決します！﻿“プラッと”気軽に相談OK―デジタル受発注プラットフォーム―" at bounding box center [120, 62] width 182 height 33
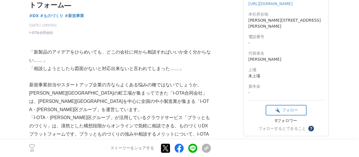
scroll to position [57, 0]
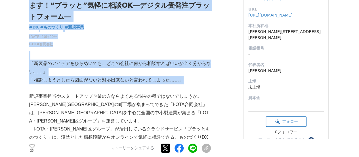
drag, startPoint x: 186, startPoint y: 82, endPoint x: 27, endPoint y: 66, distance: 160.2
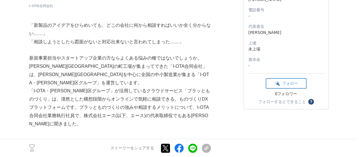
scroll to position [114, 0]
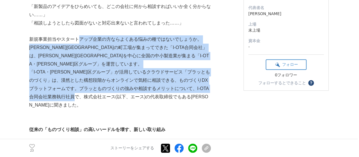
drag, startPoint x: 81, startPoint y: 42, endPoint x: 99, endPoint y: 87, distance: 48.3
click at [99, 87] on p "「I-OTA・大田区グループ」が活用しているクラウドサービス「プラッとものづくり」は、漠然とした構想段階からオンラインで気軽に相談できる、ものづくりDXプラッ…" at bounding box center [120, 88] width 182 height 41
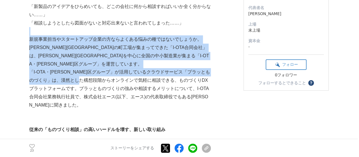
drag, startPoint x: 83, startPoint y: 31, endPoint x: 107, endPoint y: 69, distance: 45.6
click at [107, 69] on p "「I-OTA・大田区グループ」が活用しているクラウドサービス「プラッとものづくり」は、漠然とした構想段階からオンラインで気軽に相談できる、ものづくりDXプラッ…" at bounding box center [120, 88] width 182 height 41
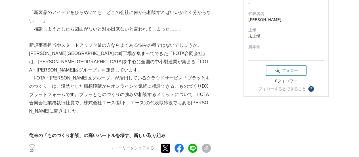
scroll to position [102, 0]
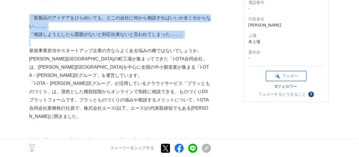
drag, startPoint x: 31, startPoint y: 17, endPoint x: 65, endPoint y: 45, distance: 44.2
click at [65, 45] on p at bounding box center [120, 42] width 182 height 8
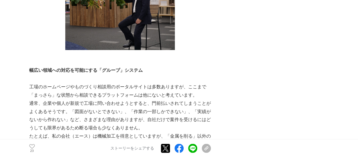
scroll to position [500, 0]
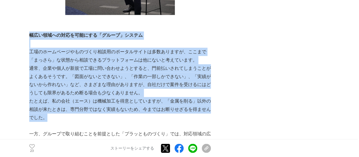
drag, startPoint x: 29, startPoint y: 19, endPoint x: 51, endPoint y: 98, distance: 81.8
click at [51, 98] on p "たとえば、私の会社（エース）は機械加工を得意としていますが、「金属を削る」以外の相談が来たときは、専門分野ではなく実績もないため、今まではお断りせざるを得ませ…" at bounding box center [120, 109] width 182 height 24
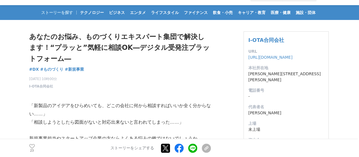
scroll to position [0, 0]
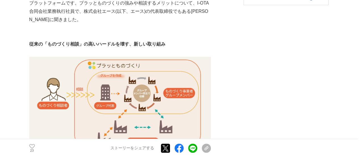
scroll to position [341, 0]
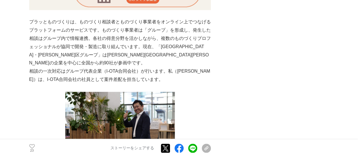
click at [195, 67] on p "相談の一次対応はグループ代表企業（I-OTA合同会社）が行います。私（西村）は、I-OTA合同会社の社員として案件差配を担当しています。" at bounding box center [120, 75] width 182 height 16
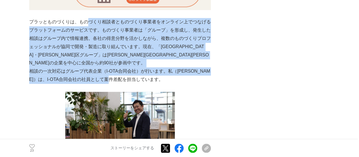
drag, startPoint x: 86, startPoint y: 14, endPoint x: 130, endPoint y: 64, distance: 67.0
click at [130, 67] on p "相談の一次対応はグループ代表企業（I-OTA合同会社）が行います。私（西村）は、I-OTA合同会社の社員として案件差配を担当しています。" at bounding box center [120, 75] width 182 height 16
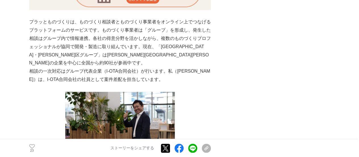
click at [136, 67] on p "相談の一次対応はグループ代表企業（I-OTA合同会社）が行います。私（西村）は、I-OTA合同会社の社員として案件差配を担当しています。" at bounding box center [120, 75] width 182 height 16
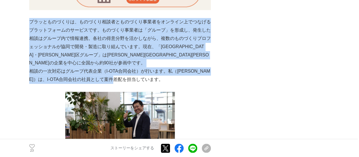
drag, startPoint x: 29, startPoint y: 13, endPoint x: 155, endPoint y: 65, distance: 136.1
click at [155, 67] on p "相談の一次対応はグループ代表企業（I-OTA合同会社）が行います。私（西村）は、I-OTA合同会社の社員として案件差配を担当しています。" at bounding box center [120, 75] width 182 height 16
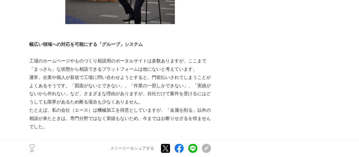
scroll to position [511, 0]
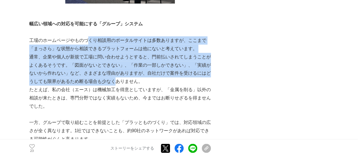
drag, startPoint x: 87, startPoint y: 25, endPoint x: 105, endPoint y: 66, distance: 44.8
click at [105, 66] on p "通常、企業や個人が新規で工場に問い合わせようとすると、門前払いされてしまうことがよくあるそうです。「図面がないとできない」、「作業の一部しかできない」、「実績…" at bounding box center [120, 69] width 182 height 33
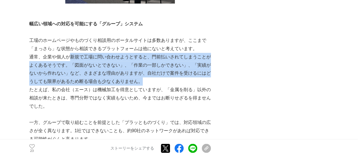
drag, startPoint x: 137, startPoint y: 65, endPoint x: 68, endPoint y: 39, distance: 73.7
click at [68, 53] on p "通常、企業や個人が新規で工場に問い合わせようとすると、門前払いされてしまうことがよくあるそうです。「図面がないとできない」、「作業の一部しかできない」、「実績…" at bounding box center [120, 69] width 182 height 33
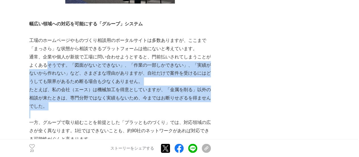
drag, startPoint x: 47, startPoint y: 46, endPoint x: 63, endPoint y: 97, distance: 53.7
click at [63, 110] on p at bounding box center [120, 114] width 182 height 8
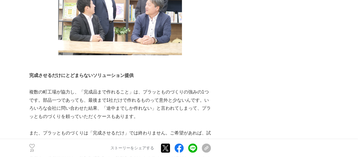
scroll to position [767, 0]
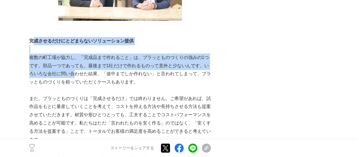
drag, startPoint x: 36, startPoint y: 23, endPoint x: 81, endPoint y: 71, distance: 65.9
click at [81, 70] on div "「新製品のアイデアをひらめいても、どこの会社に何から相談すればいいか全く分からない……」 「相談しようとしたら図面がないと対応出来ないと言われてしまった……」…" at bounding box center [120, 10] width 182 height 1351
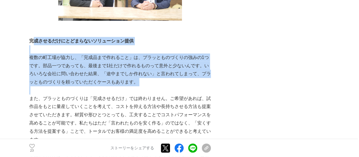
click at [81, 86] on p at bounding box center [120, 90] width 182 height 8
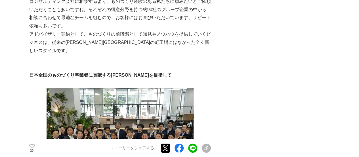
scroll to position [1051, 0]
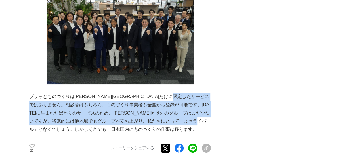
drag, startPoint x: 47, startPoint y: 80, endPoint x: 113, endPoint y: 107, distance: 71.3
click at [113, 107] on p "プラッとものづくりは大田区だけに限定したサービスではありません。相談者はもちろん、ものづくり事業者も全国から登録が可能です。2022年に生まれたばかりのサービ…" at bounding box center [120, 112] width 182 height 41
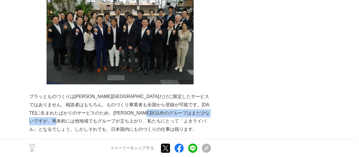
drag, startPoint x: 99, startPoint y: 95, endPoint x: 139, endPoint y: 95, distance: 39.8
click at [139, 95] on p "プラッとものづくりは大田区だけに限定したサービスではありません。相談者はもちろん、ものづくり事業者も全国から登録が可能です。2022年に生まれたばかりのサービ…" at bounding box center [120, 112] width 182 height 41
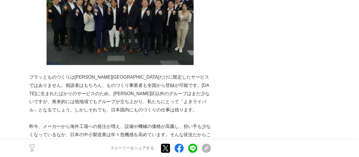
scroll to position [1080, 0]
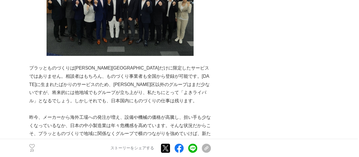
drag, startPoint x: 131, startPoint y: 97, endPoint x: 166, endPoint y: 110, distance: 37.4
click at [166, 113] on p "昨今、メーカーから海外工場への発注が増え、設備や機械の価格が高騰し、担い手も少なくなっているなか、日本の中小製造業は年々危機感を高めています。そんな状況だから…" at bounding box center [120, 133] width 182 height 41
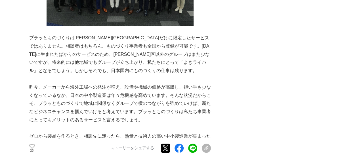
scroll to position [1165, 0]
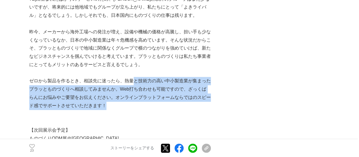
drag, startPoint x: 133, startPoint y: 57, endPoint x: 140, endPoint y: 77, distance: 21.7
click at [140, 77] on p "ゼロから製品を作るとき、相談先に迷ったら、熱量と技術力の高い中小製造業が集まったプラッとものづくりへ相談してみませんか。Web打ち合わせも可能ですので、ざっく…" at bounding box center [120, 93] width 182 height 33
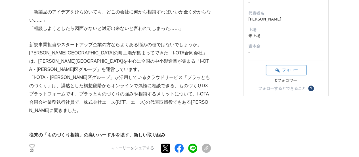
scroll to position [0, 0]
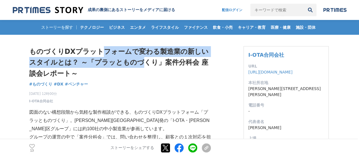
drag, startPoint x: 102, startPoint y: 54, endPoint x: 136, endPoint y: 64, distance: 35.5
click at [136, 64] on h1 "ものづくりDXプラットフォームで変わる製造業の新しいスタイルとは？ ～「プラッとものづくり」案件分科会 座談会レポート～" at bounding box center [120, 62] width 182 height 33
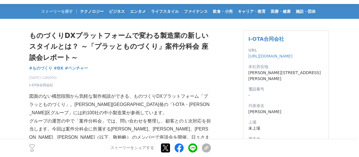
scroll to position [28, 0]
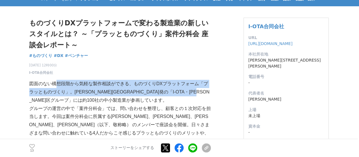
drag, startPoint x: 57, startPoint y: 82, endPoint x: 75, endPoint y: 102, distance: 26.7
click at [75, 102] on p "図面のない構想段階から気軽な製作相談ができる、ものづくりDXプラットフォーム「プラッとものづくり」。[PERSON_NAME][GEOGRAPHIC_DATA…" at bounding box center [120, 92] width 182 height 24
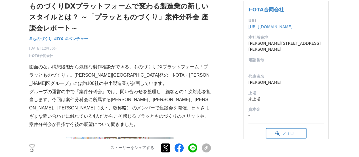
scroll to position [57, 0]
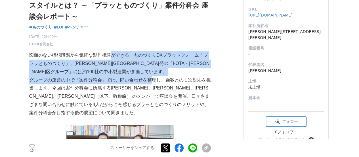
drag, startPoint x: 112, startPoint y: 58, endPoint x: 159, endPoint y: 89, distance: 55.8
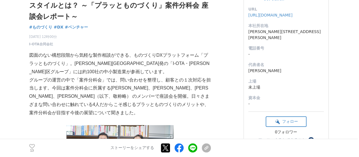
click at [161, 91] on p "グループの運営の中で「案件分科会」では、問い合わせを整理し、顧客との１次対応を担当します。今回は案件分科会に所属する[PERSON_NAME]、[PERSON…" at bounding box center [120, 96] width 182 height 41
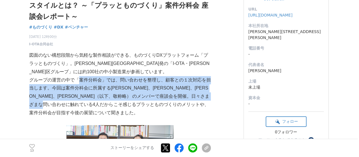
drag, startPoint x: 79, startPoint y: 82, endPoint x: 131, endPoint y: 104, distance: 56.4
click at [131, 104] on p "グループの運営の中で「案件分科会」では、問い合わせを整理し、顧客との１次対応を担当します。今回は案件分科会に所属する[PERSON_NAME]、[PERSON…" at bounding box center [120, 96] width 182 height 41
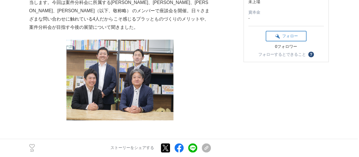
scroll to position [256, 0]
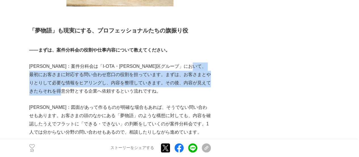
drag, startPoint x: 59, startPoint y: 73, endPoint x: 102, endPoint y: 89, distance: 46.2
click at [102, 89] on p "[PERSON_NAME]：案件分科会は「I-OTA・[PERSON_NAME]区グループ」において、最初にお客さまに対応する問い合わせ窓口の役割を担っていま…" at bounding box center [120, 78] width 182 height 33
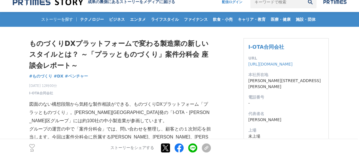
scroll to position [0, 0]
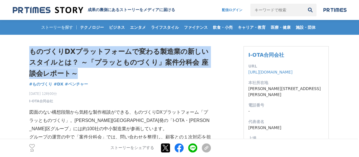
drag, startPoint x: 79, startPoint y: 72, endPoint x: 21, endPoint y: 46, distance: 63.5
copy h1 "ものづくりDXプラットフォームで変わる製造業の新しいスタイルとは？ ～「プラッとものづくり」案件分科会 座談会レポート～"
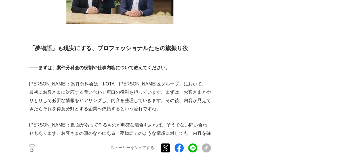
scroll to position [256, 0]
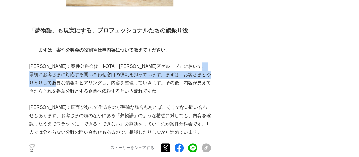
drag, startPoint x: 66, startPoint y: 74, endPoint x: 99, endPoint y: 79, distance: 32.8
click at [99, 79] on p "[PERSON_NAME]：案件分科会は「I-OTA・[PERSON_NAME]区グループ」において、最初にお客さまに対応する問い合わせ窓口の役割を担っていま…" at bounding box center [120, 78] width 182 height 33
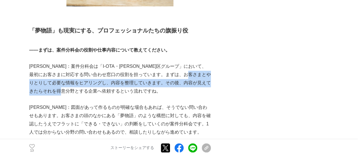
drag, startPoint x: 48, startPoint y: 83, endPoint x: 100, endPoint y: 89, distance: 52.3
click at [100, 89] on p "[PERSON_NAME]：案件分科会は「I-OTA・[PERSON_NAME]区グループ」において、最初にお客さまに対応する問い合わせ窓口の役割を担っていま…" at bounding box center [120, 78] width 182 height 33
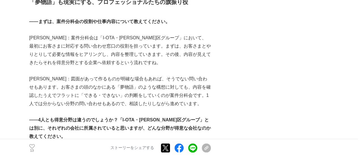
scroll to position [313, 0]
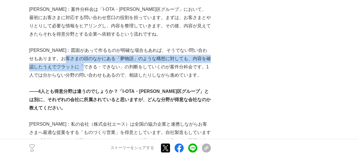
drag, startPoint x: 86, startPoint y: 61, endPoint x: 99, endPoint y: 71, distance: 17.1
click at [99, 71] on p "[PERSON_NAME]：図面があって作るものが明確な場合もあれば、そうでない問い合わせもあります。お客さまの頭のなかにある「夢物語」のような構想に対しても…" at bounding box center [120, 62] width 182 height 33
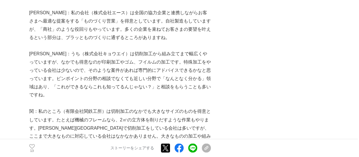
scroll to position [455, 0]
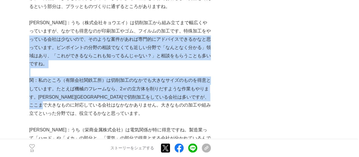
drag, startPoint x: 46, startPoint y: 38, endPoint x: 94, endPoint y: 95, distance: 75.3
click at [94, 95] on p "関：私のところ（有限会社関鉄工所）は切削加工のなかでも大きなサイズのものを得意としています。たとえば機械のフレームなら、2㎥の立方体を削りだすような作業もやり…" at bounding box center [120, 96] width 182 height 41
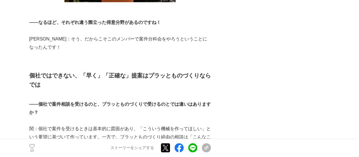
scroll to position [767, 0]
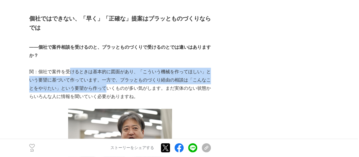
drag, startPoint x: 68, startPoint y: 43, endPoint x: 107, endPoint y: 63, distance: 43.1
click at [107, 68] on p "関：個社で案件を受けるときは基本的に図面があり、「こういう機械を作ってほしい」という要望に基づいて作っています。一方で、プラッとものづくり経由の相談は「こんな…" at bounding box center [120, 84] width 182 height 33
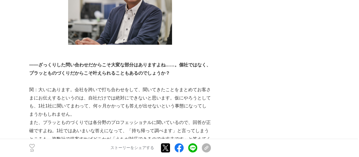
scroll to position [994, 0]
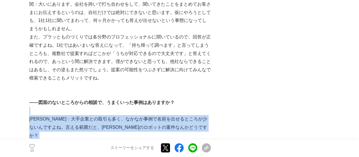
drag, startPoint x: 84, startPoint y: 94, endPoint x: 113, endPoint y: 109, distance: 32.0
click at [113, 139] on p at bounding box center [120, 143] width 182 height 8
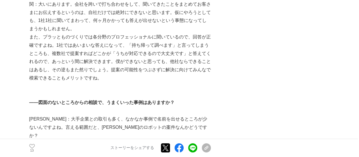
scroll to position [1080, 0]
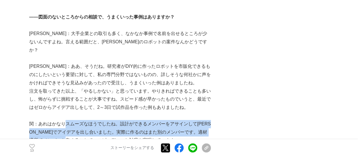
drag, startPoint x: 64, startPoint y: 92, endPoint x: 82, endPoint y: 109, distance: 24.3
click at [82, 120] on p "関：あれはかなりスムーズなほうでしたね。設計ができるメンバーをアサインして[PERSON_NAME]でアイデアを出し合いました。実際に作るのはまた別のメンバー…" at bounding box center [120, 132] width 182 height 24
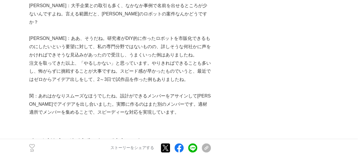
scroll to position [1165, 0]
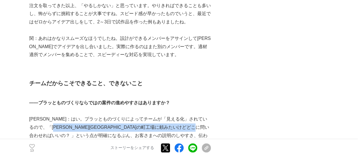
drag, startPoint x: 76, startPoint y: 90, endPoint x: 89, endPoint y: 103, distance: 18.1
click at [89, 115] on p "[PERSON_NAME]：はい。プラッとものづくりによってチームが「見える化」されているので、「[PERSON_NAME][GEOGRAPHIC_DATA]…" at bounding box center [120, 131] width 182 height 33
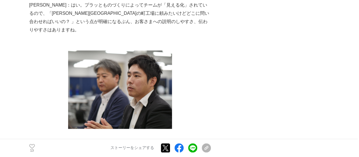
scroll to position [1392, 0]
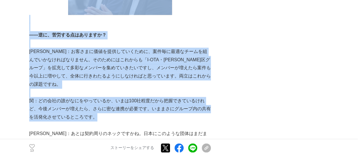
drag, startPoint x: 28, startPoint y: 52, endPoint x: 120, endPoint y: 70, distance: 93.7
click at [120, 97] on p "関：どの会社の誰がなにをやっているか、いまは100社程度だから把握できているけれど、今後メンバーが増えたら、さらに密な連携が必要です。いままさにグループ内の共…" at bounding box center [120, 109] width 182 height 24
click at [109, 97] on p "関：どの会社の誰がなにをやっているか、いまは100社程度だから把握できているけれど、今後メンバーが増えたら、さらに密な連携が必要です。いままさにグループ内の共…" at bounding box center [120, 109] width 182 height 24
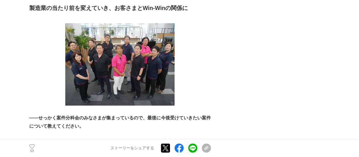
scroll to position [1705, 0]
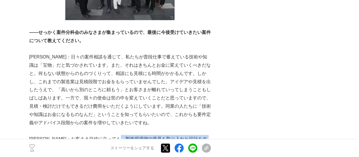
drag, startPoint x: 141, startPoint y: 89, endPoint x: 159, endPoint y: 109, distance: 26.9
click at [159, 135] on p "[PERSON_NAME]：お客さま目線に立っても、製造現場側の意見を取り入れた設計をすればより良いものができるはずなんですけど……、やっぱり製造業って「モノ…" at bounding box center [120, 159] width 182 height 49
drag, startPoint x: 122, startPoint y: 102, endPoint x: 130, endPoint y: 118, distance: 17.7
click at [130, 135] on p "[PERSON_NAME]：お客さま目線に立っても、製造現場側の意見を取り入れた設計をすればより良いものができるはずなんですけど……、やっぱり製造業って「モノ…" at bounding box center [120, 159] width 182 height 49
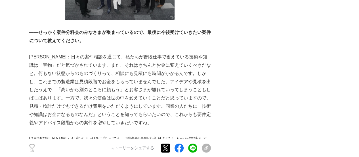
click at [130, 135] on p "[PERSON_NAME]：お客さま目線に立っても、製造現場側の意見を取り入れた設計をすればより良いものができるはずなんですけど……、やっぱり製造業って「モノ…" at bounding box center [120, 159] width 182 height 49
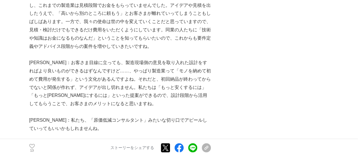
scroll to position [1790, 0]
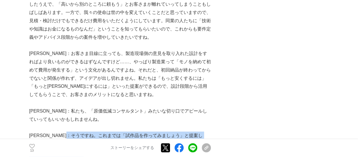
drag, startPoint x: 89, startPoint y: 88, endPoint x: 99, endPoint y: 113, distance: 26.6
click at [99, 131] on p "[PERSON_NAME]：そうですね。これまでは「試作品を作ってみましょう」と提案して、納品時に都度都度で費用が発生していましたが、一定期間のアドバイザリー…" at bounding box center [120, 155] width 182 height 49
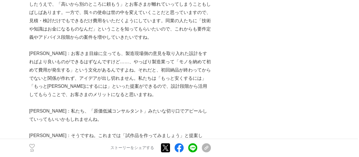
drag, startPoint x: 120, startPoint y: 121, endPoint x: 173, endPoint y: 118, distance: 52.4
click at [173, 131] on p "[PERSON_NAME]：そうですね。これまでは「試作品を作ってみましょう」と提案して、納品時に都度都度で費用が発生していましたが、一定期間のアドバイザリー…" at bounding box center [120, 155] width 182 height 49
